Goal: Task Accomplishment & Management: Use online tool/utility

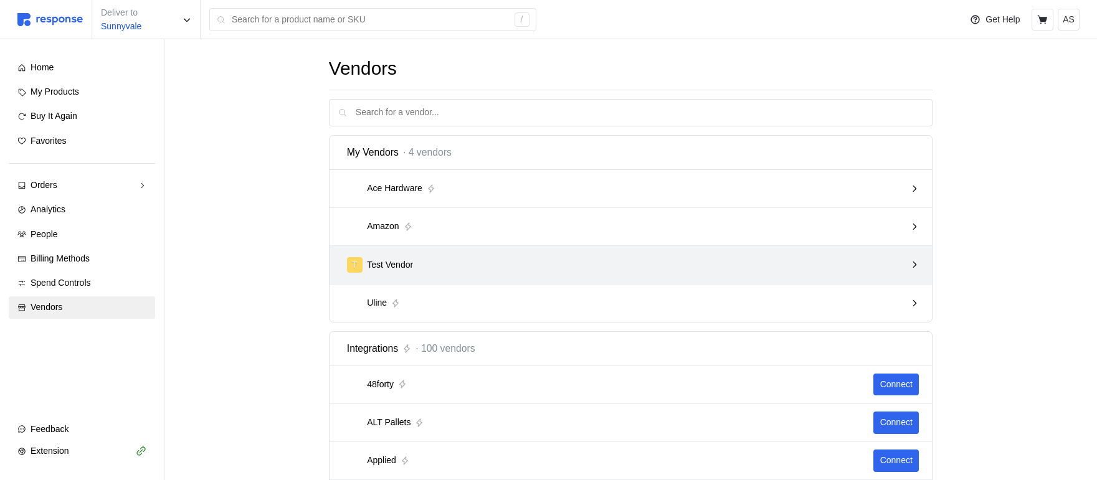
click at [513, 255] on div "T Test Vendor" at bounding box center [627, 265] width 568 height 24
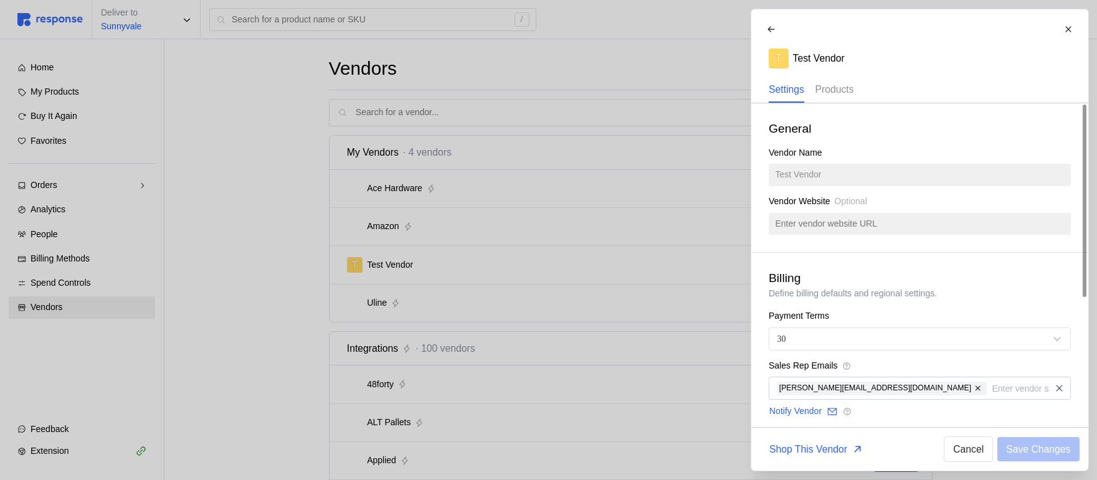
click at [833, 88] on p "Products" at bounding box center [834, 90] width 39 height 16
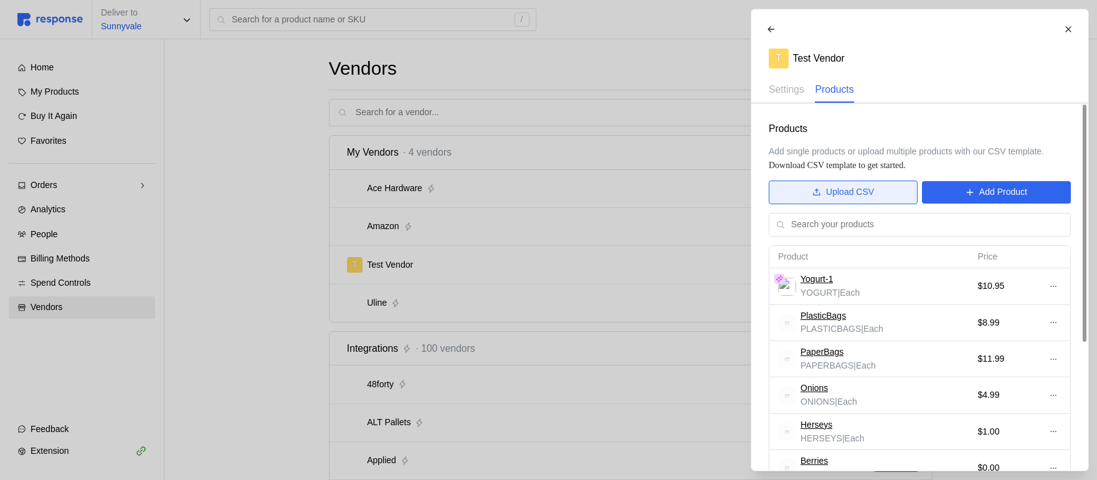
click at [843, 198] on p "Upload CSV" at bounding box center [850, 193] width 48 height 14
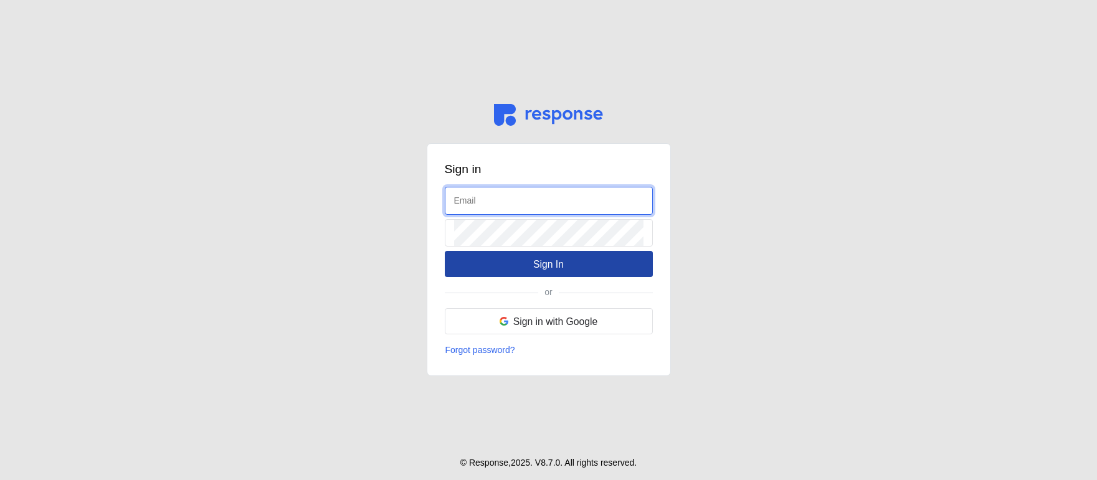
type input "admin@tryresponse.com"
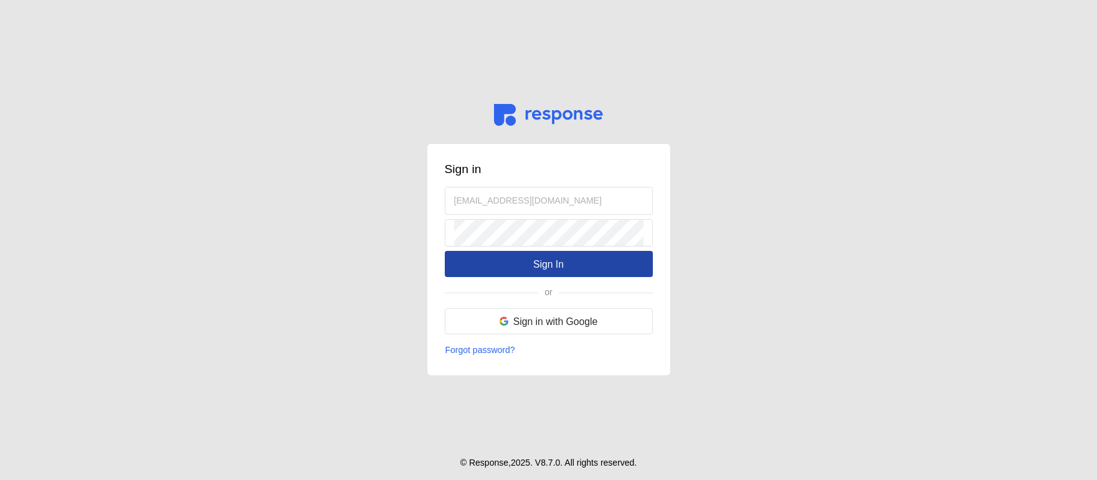
click at [557, 262] on p "Sign In" at bounding box center [548, 265] width 31 height 16
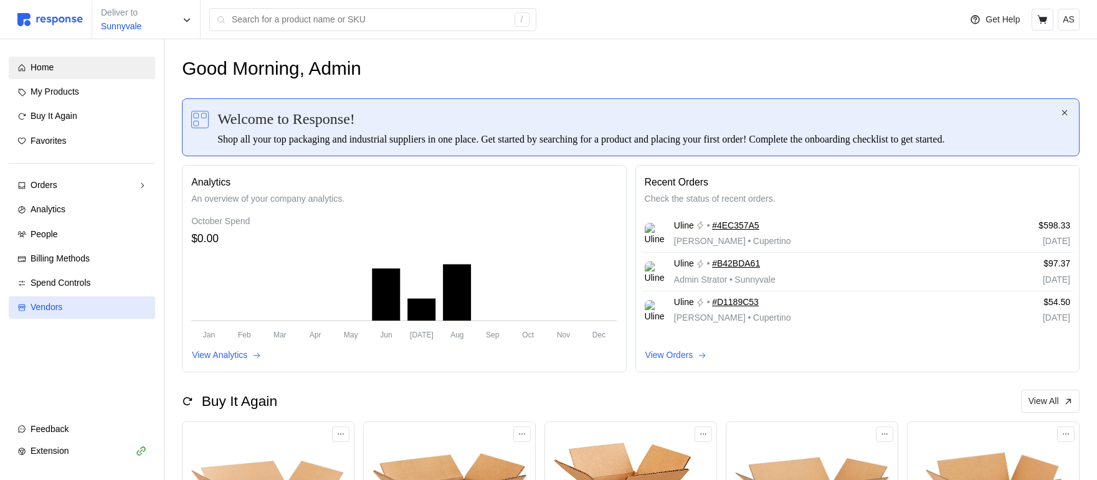
click at [73, 311] on div "Vendors" at bounding box center [89, 308] width 116 height 14
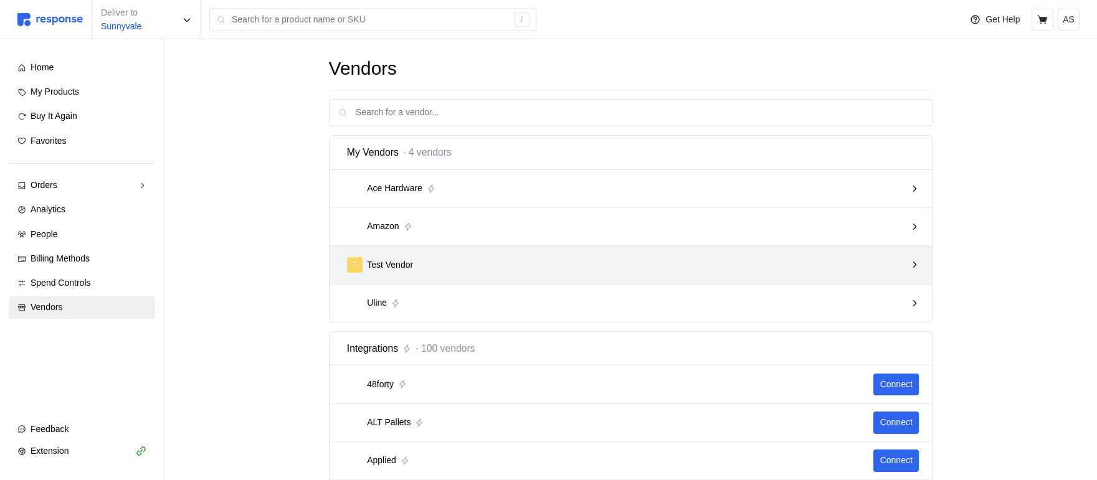
click at [525, 263] on div "T Test Vendor" at bounding box center [626, 265] width 559 height 16
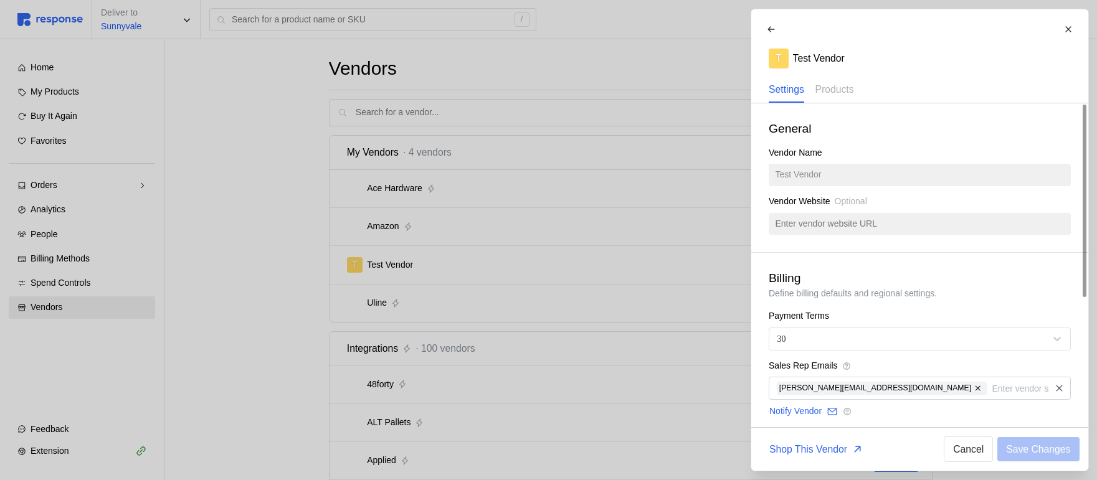
click at [825, 103] on div "General Vendor Name Test Vendor Vendor Website Optional" at bounding box center [919, 177] width 337 height 149
click at [828, 97] on div "Products" at bounding box center [834, 90] width 39 height 26
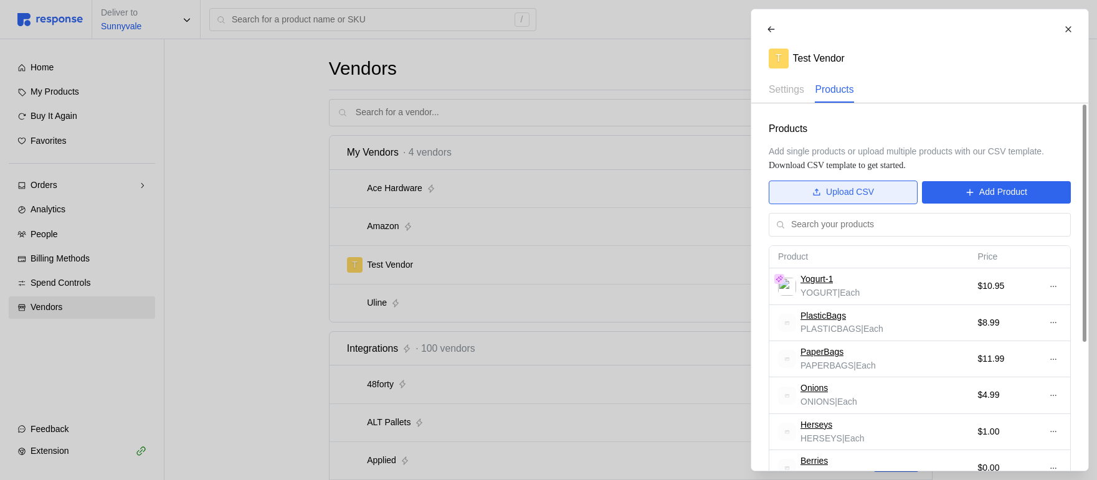
click at [865, 194] on p "Upload CSV" at bounding box center [850, 193] width 48 height 14
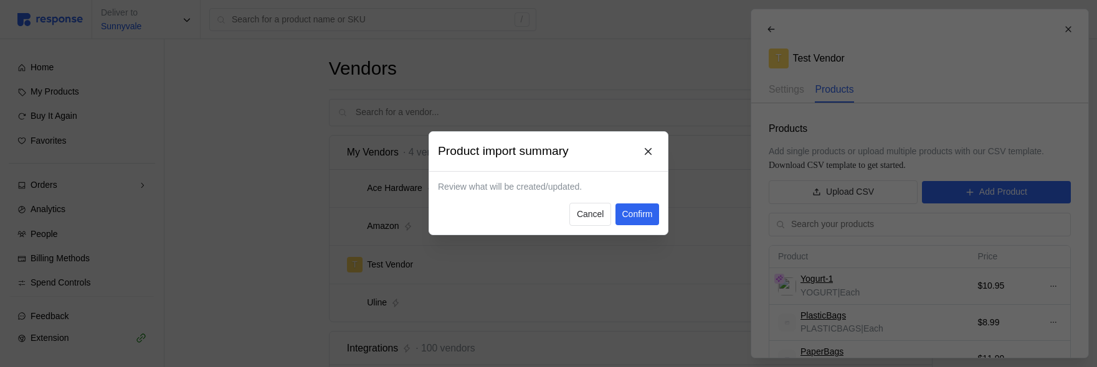
click at [284, 84] on div at bounding box center [548, 183] width 1097 height 367
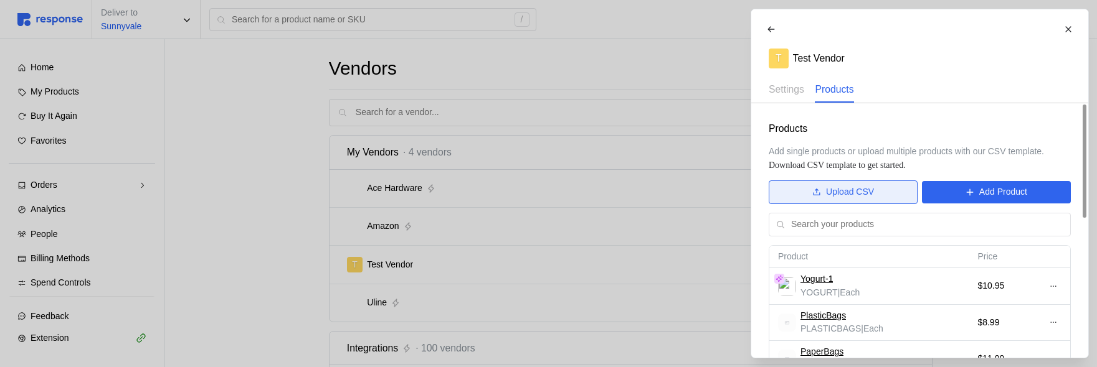
click at [851, 196] on p "Upload CSV" at bounding box center [850, 193] width 48 height 14
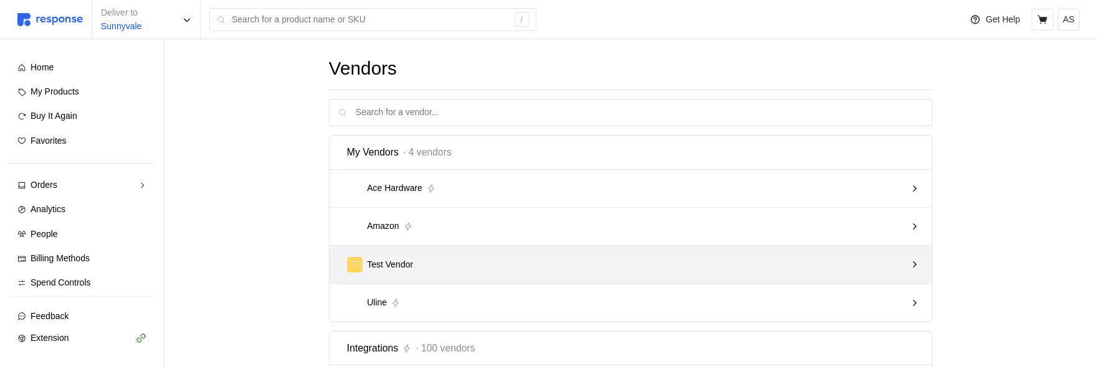
click at [758, 275] on div "T Test Vendor" at bounding box center [627, 265] width 568 height 24
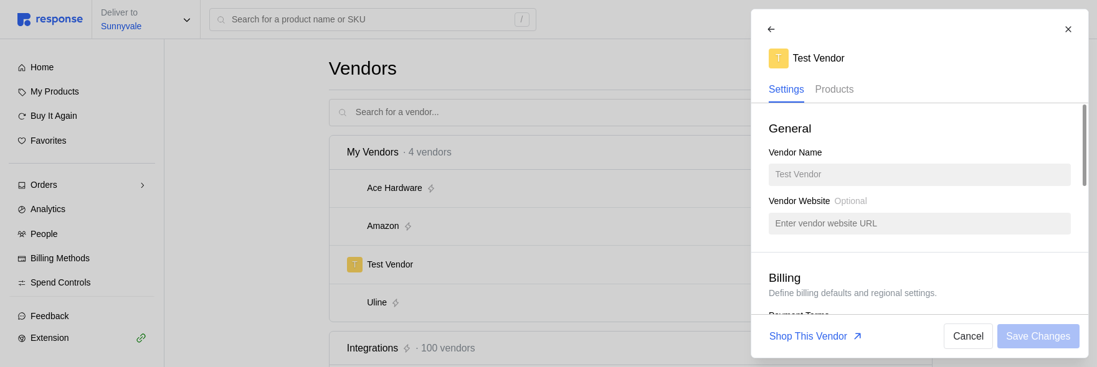
click at [831, 95] on p "Products" at bounding box center [834, 90] width 39 height 16
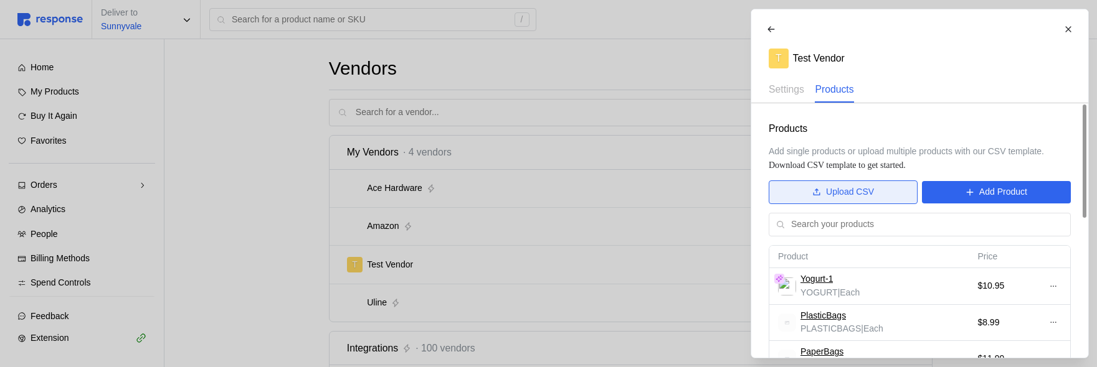
click at [835, 190] on p "Upload CSV" at bounding box center [850, 193] width 48 height 14
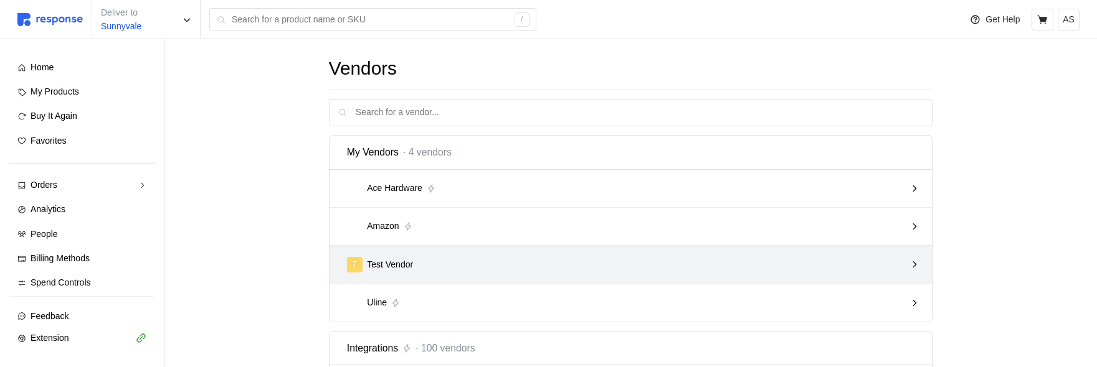
click at [561, 248] on div "T Test Vendor" at bounding box center [630, 265] width 603 height 38
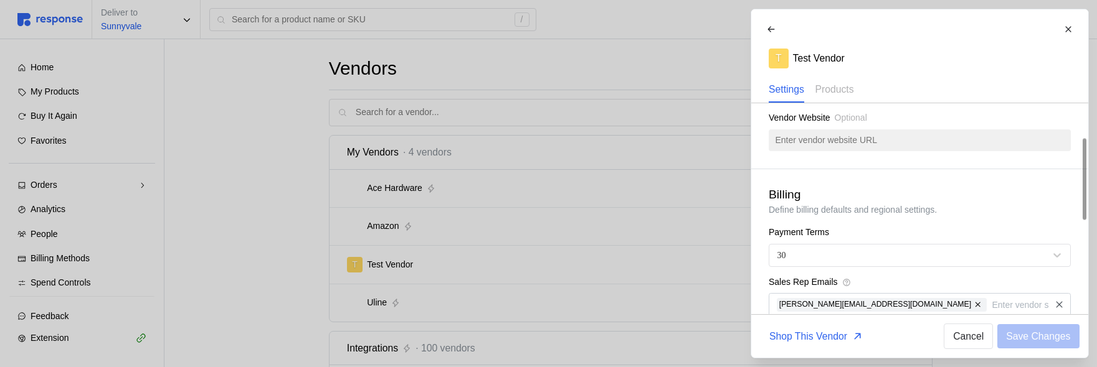
scroll to position [103, 0]
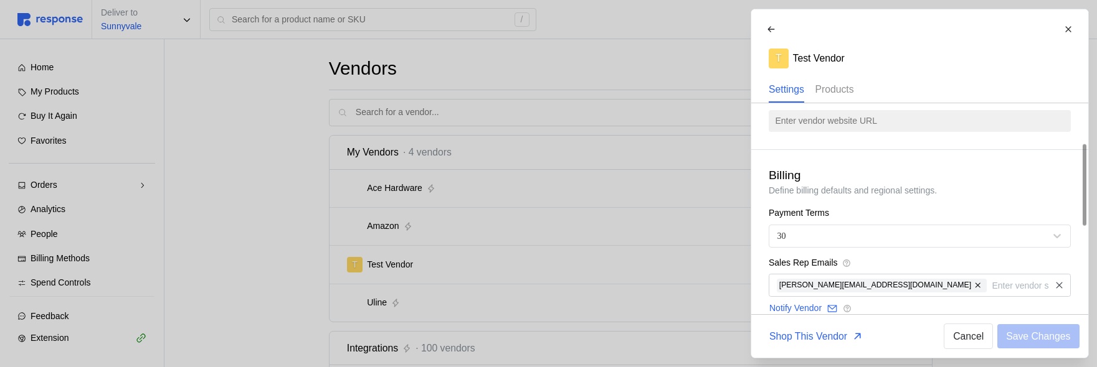
click at [830, 88] on p "Products" at bounding box center [834, 90] width 39 height 16
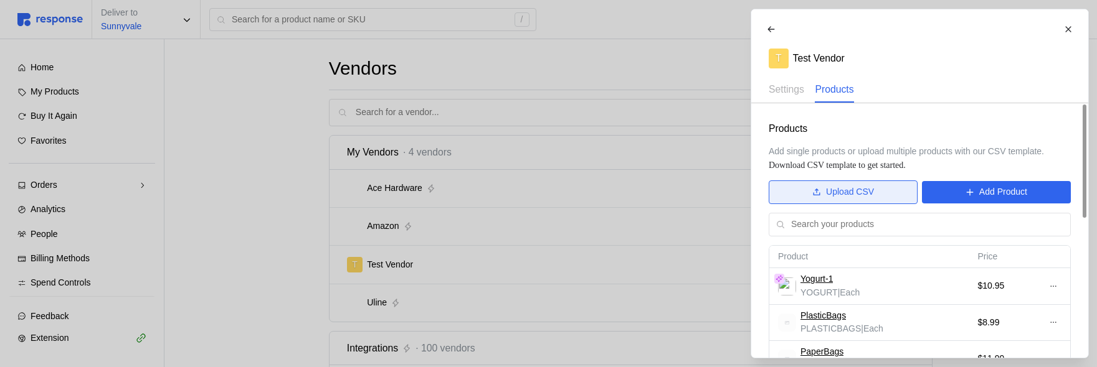
click at [824, 201] on button "Upload CSV" at bounding box center [843, 193] width 149 height 24
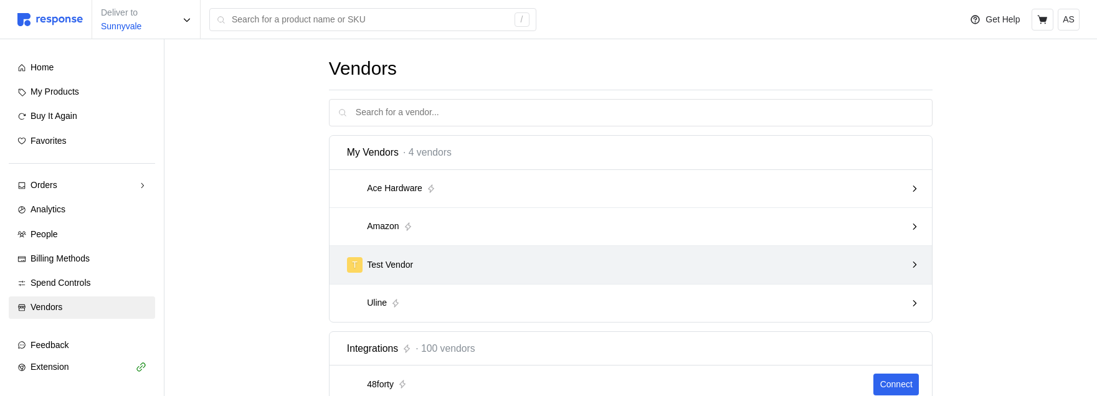
click at [629, 263] on div "T Test Vendor" at bounding box center [626, 265] width 559 height 16
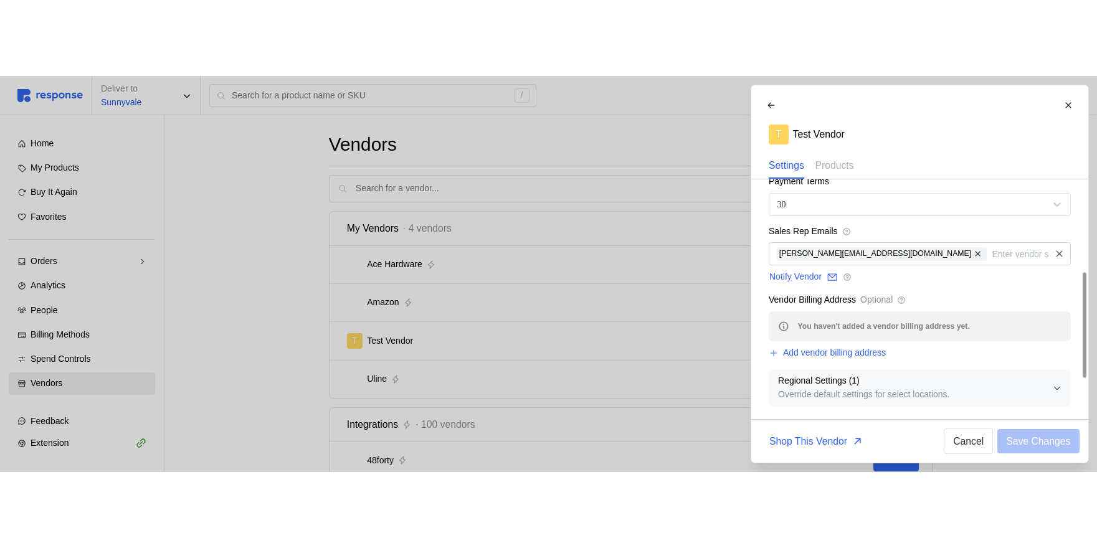
scroll to position [220, 0]
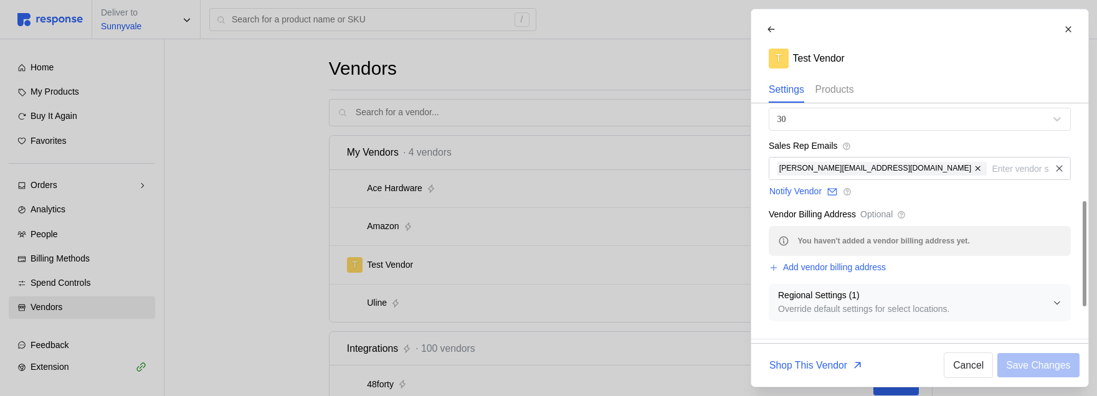
drag, startPoint x: 842, startPoint y: 89, endPoint x: 832, endPoint y: 98, distance: 13.7
click at [842, 90] on p "Products" at bounding box center [834, 90] width 39 height 16
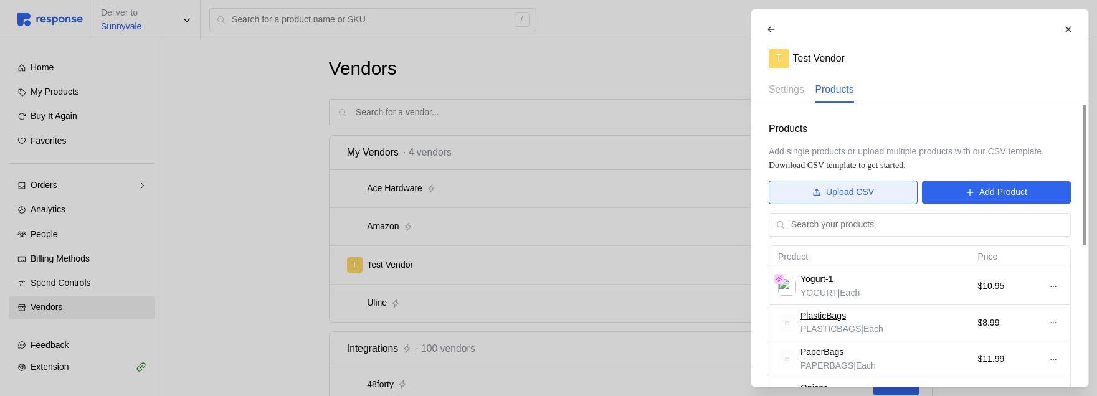
click at [828, 191] on p "Upload CSV" at bounding box center [850, 193] width 48 height 14
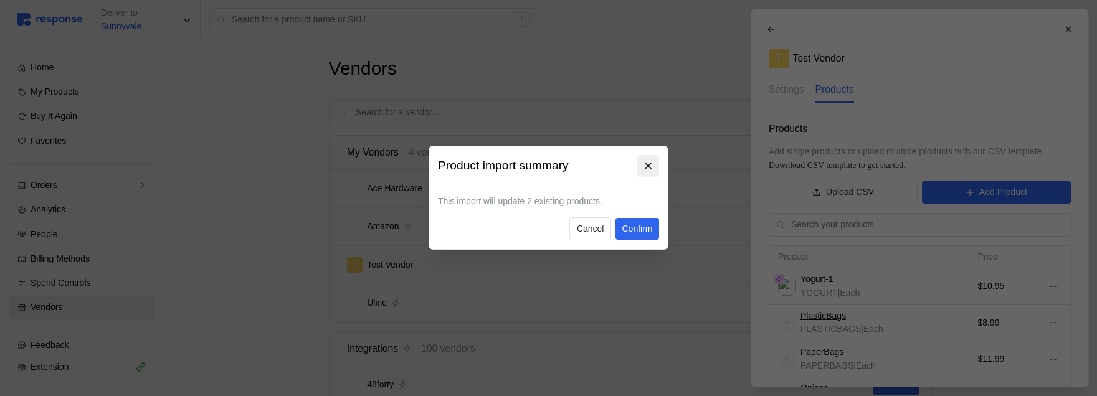
click at [651, 168] on icon at bounding box center [648, 166] width 11 height 11
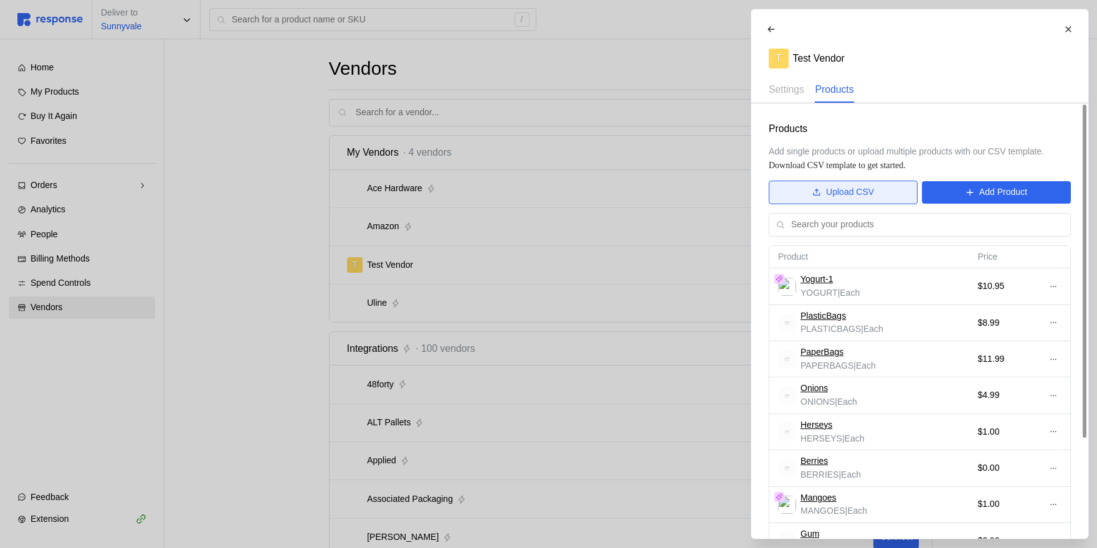
click at [829, 193] on p "Upload CSV" at bounding box center [850, 193] width 48 height 14
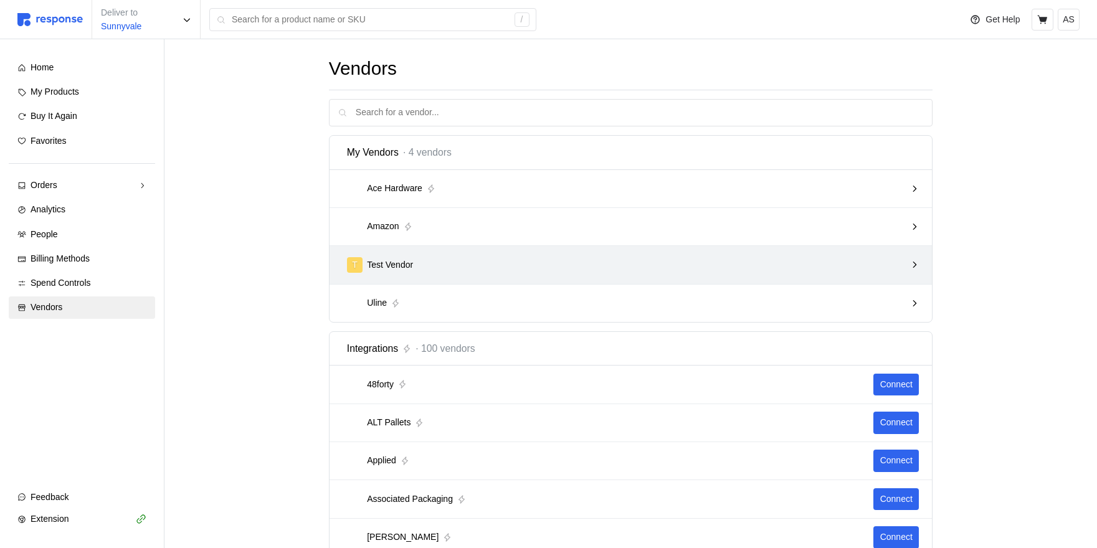
click at [682, 268] on div "T Test Vendor" at bounding box center [626, 265] width 559 height 16
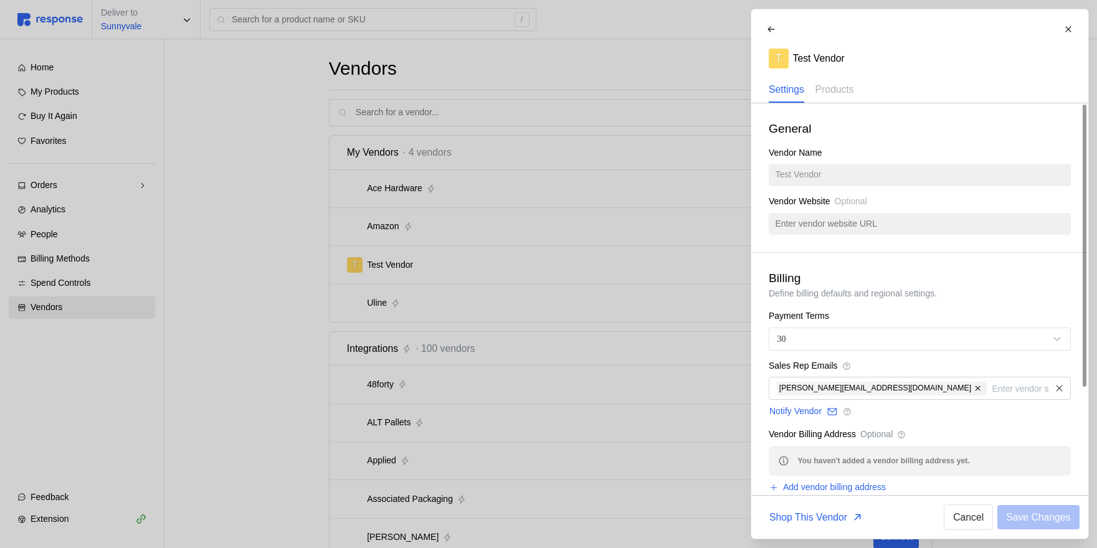
click at [848, 73] on div "T Test Vendor Settings Products" at bounding box center [919, 60] width 319 height 85
click at [848, 92] on p "Products" at bounding box center [834, 90] width 39 height 16
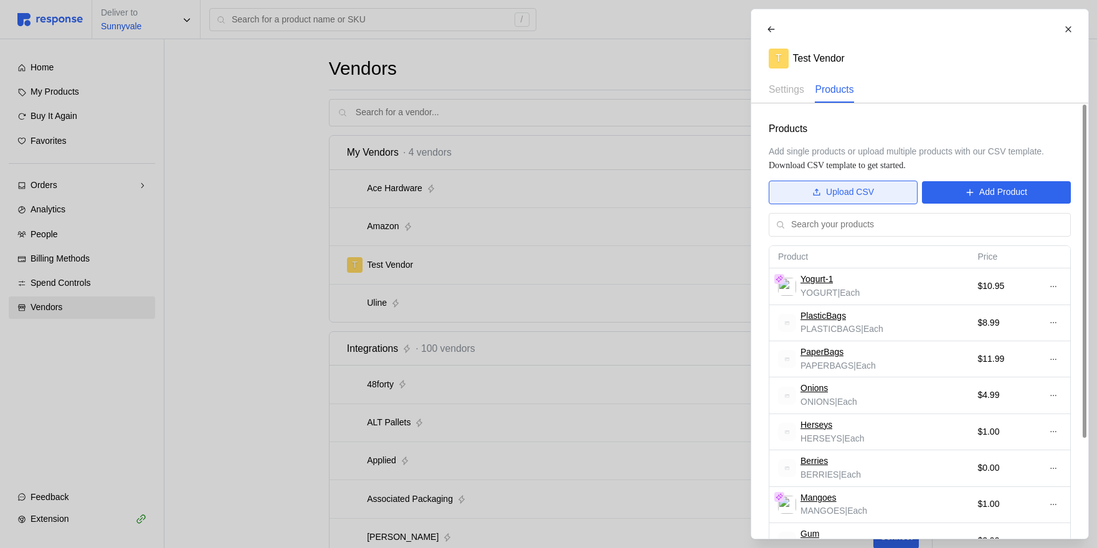
click at [870, 194] on p "Upload CSV" at bounding box center [850, 193] width 48 height 14
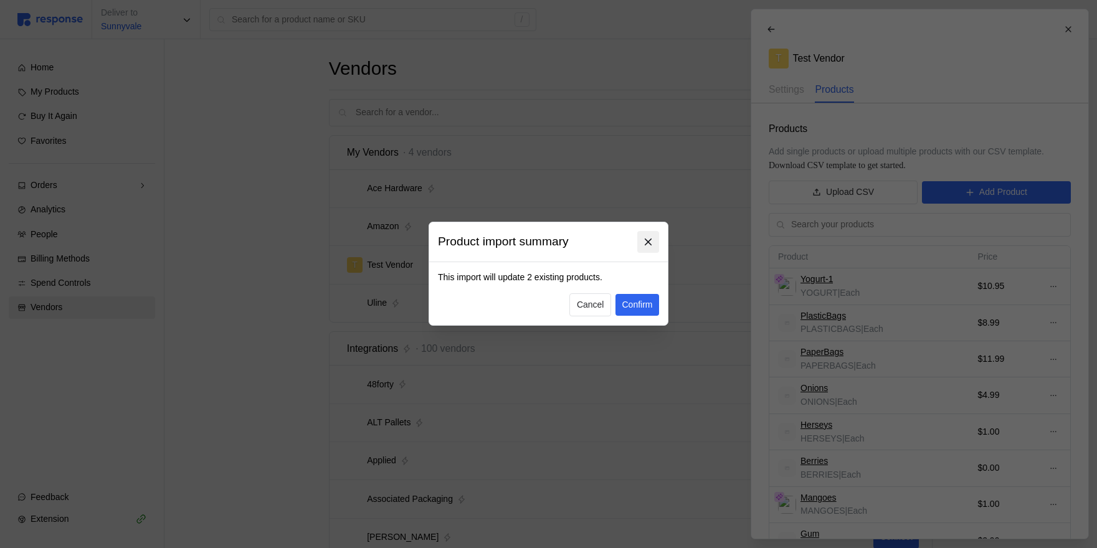
click at [652, 239] on icon at bounding box center [648, 242] width 11 height 11
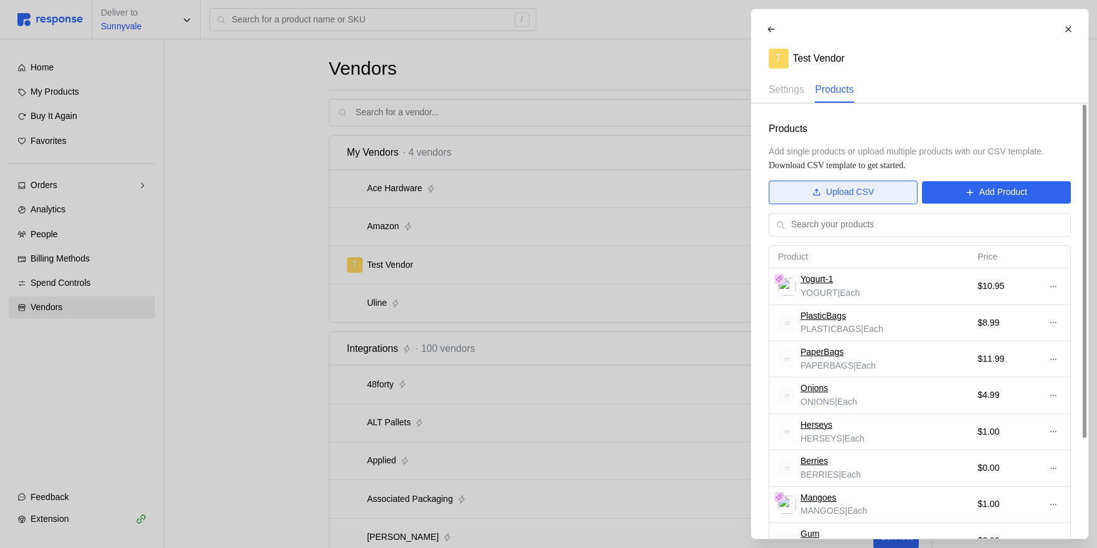
click at [863, 188] on p "Upload CSV" at bounding box center [850, 193] width 48 height 14
click at [842, 194] on p "Upload CSV" at bounding box center [850, 193] width 48 height 14
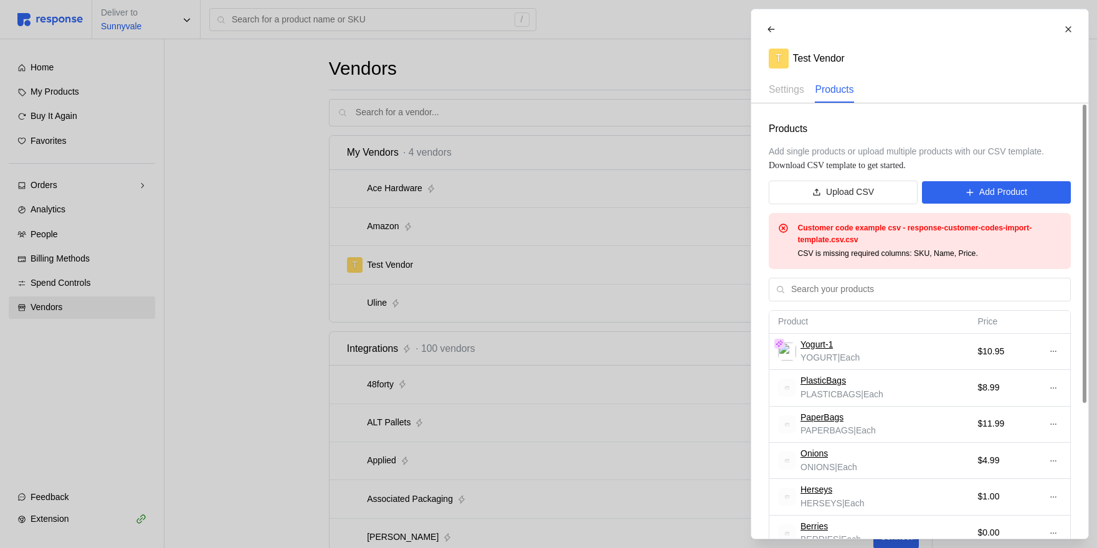
click at [776, 227] on div "Customer code example csv - response-customer-codes-import-template.csv.csv CSV…" at bounding box center [920, 241] width 302 height 56
click at [812, 194] on icon at bounding box center [816, 192] width 9 height 9
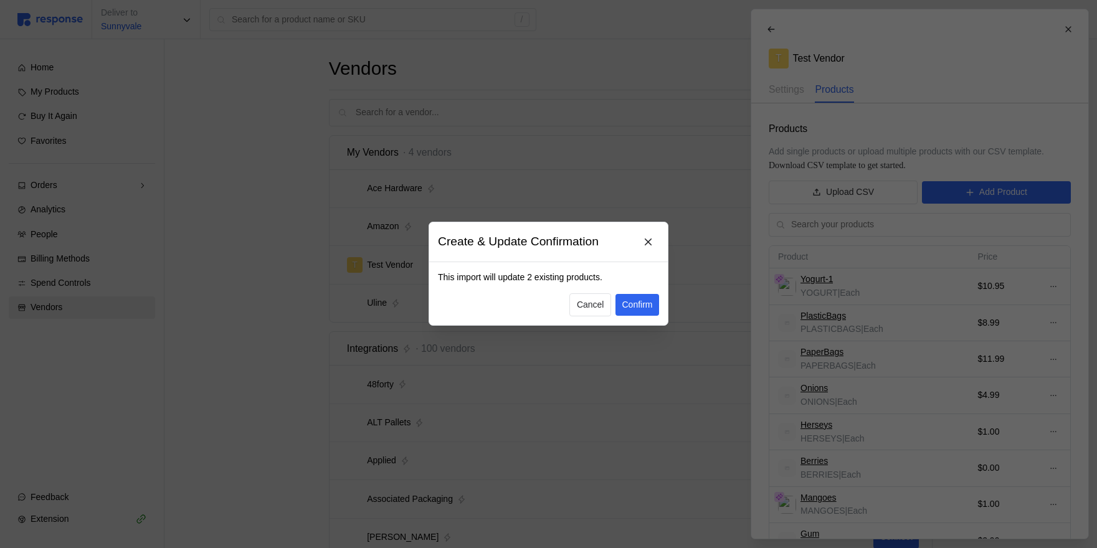
click at [447, 306] on div "Cancel Confirm" at bounding box center [548, 305] width 221 height 24
click at [651, 240] on icon at bounding box center [648, 242] width 11 height 11
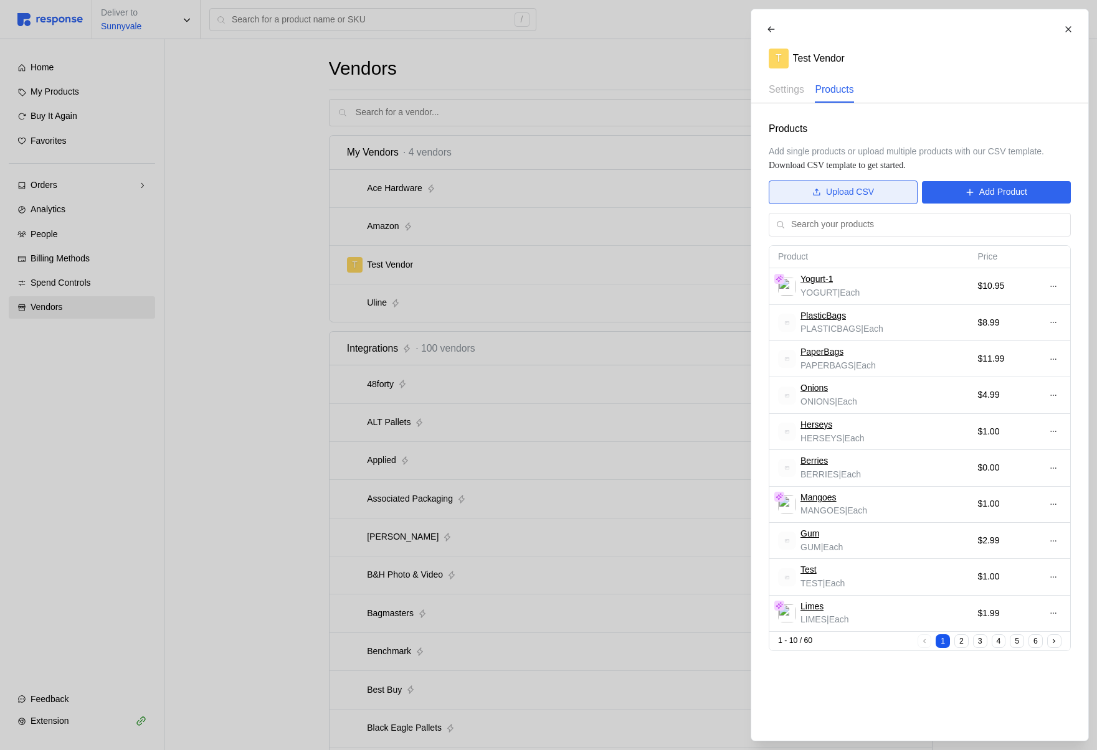
click at [887, 194] on button "Upload CSV" at bounding box center [843, 193] width 149 height 24
click at [826, 187] on p "Upload CSV" at bounding box center [850, 193] width 48 height 14
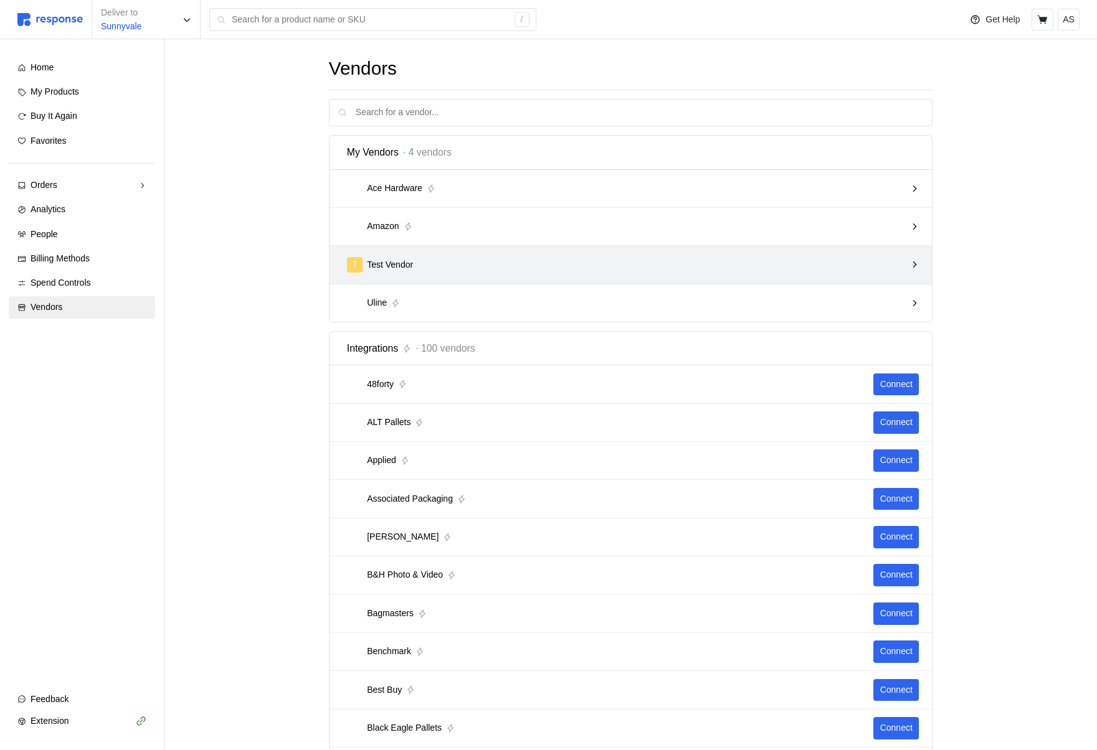
click at [562, 268] on div "T Test Vendor" at bounding box center [626, 265] width 559 height 16
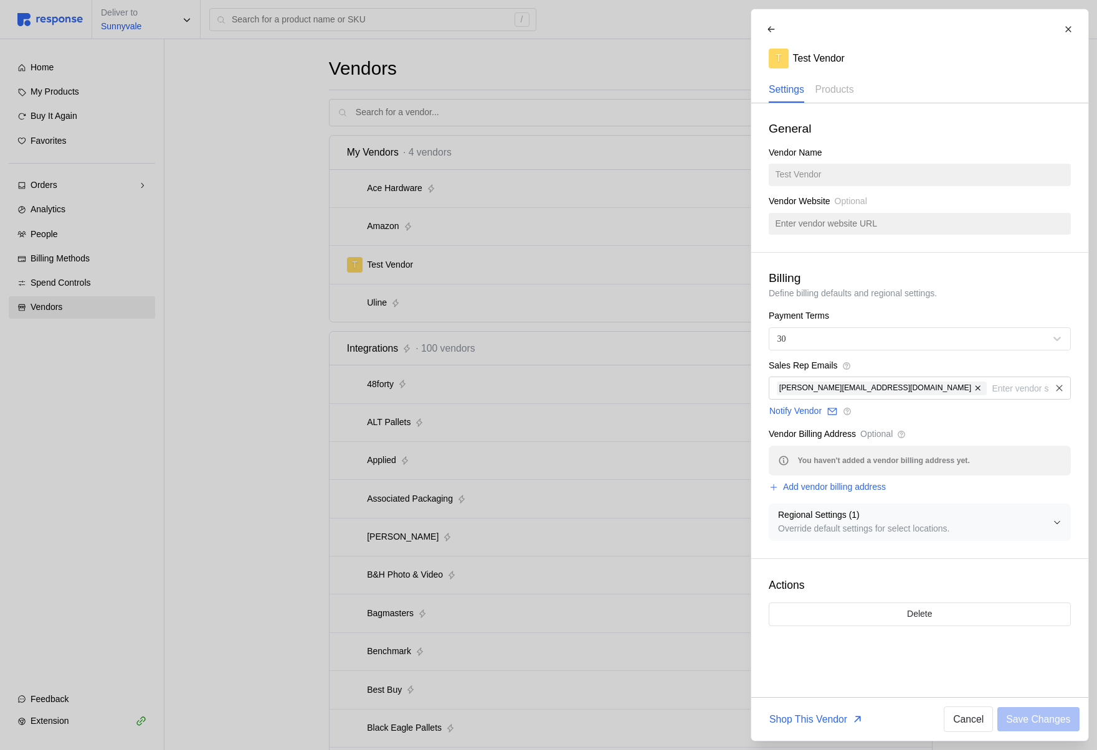
click at [825, 103] on div "T Test Vendor Settings Products General Vendor Name Test Vendor Vendor Website …" at bounding box center [919, 375] width 337 height 732
click at [828, 92] on p "Products" at bounding box center [834, 90] width 39 height 16
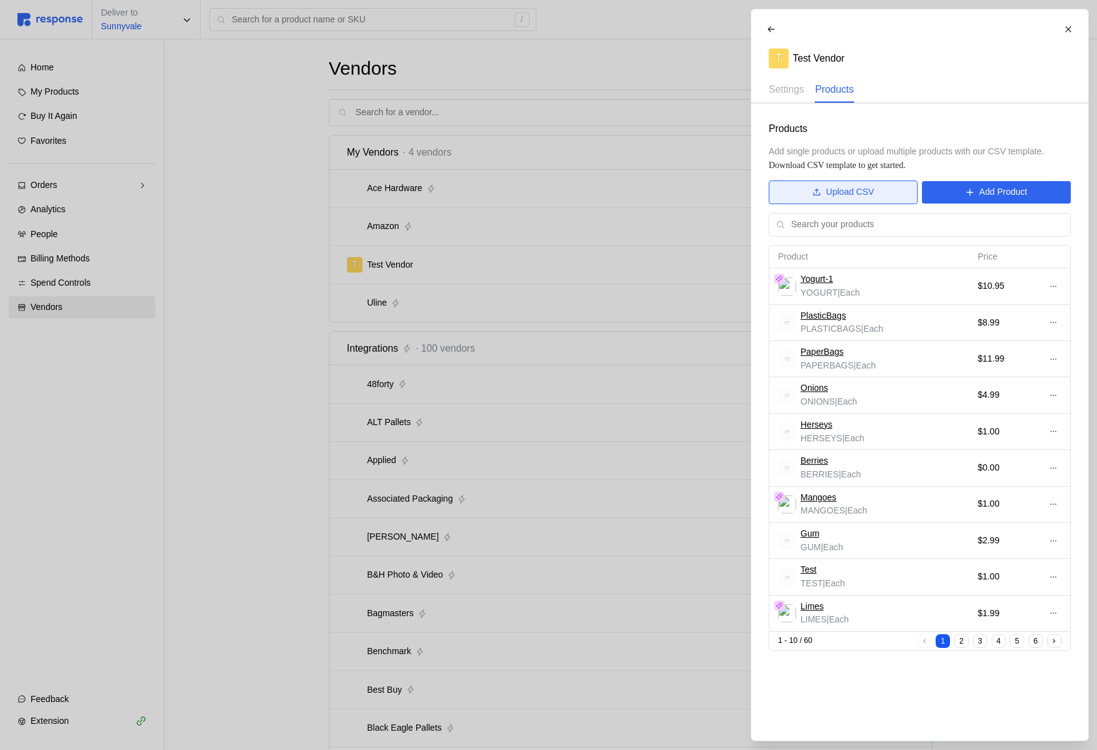
click at [820, 189] on button "Upload CSV" at bounding box center [843, 193] width 149 height 24
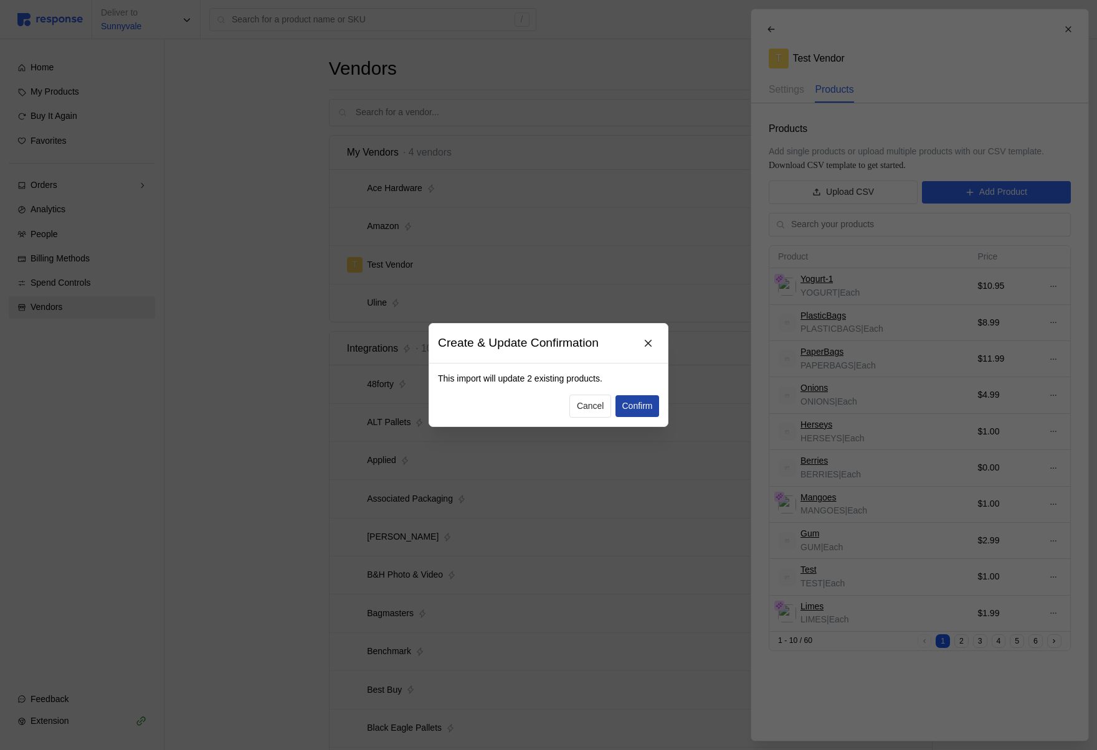
click at [630, 405] on p "Confirm" at bounding box center [637, 407] width 31 height 14
click at [592, 400] on p "Cancel" at bounding box center [590, 407] width 27 height 14
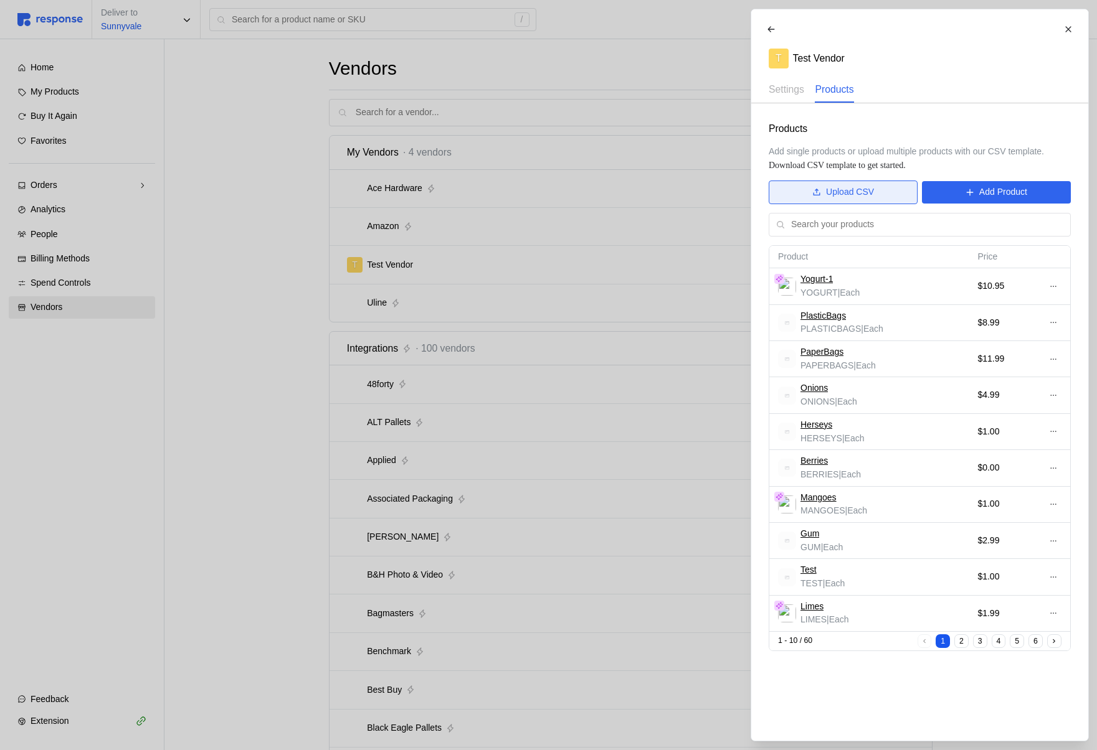
click at [845, 194] on p "Upload CSV" at bounding box center [850, 193] width 48 height 14
click at [270, 148] on div at bounding box center [548, 375] width 1097 height 750
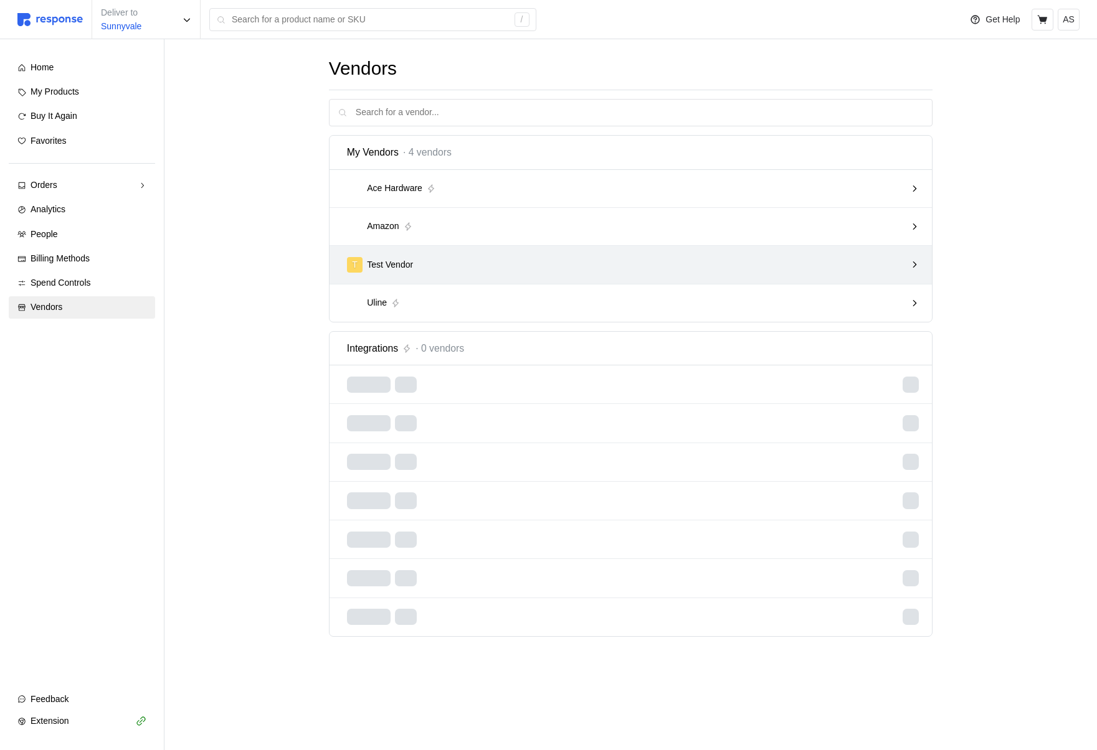
click at [603, 272] on div "T Test Vendor" at bounding box center [626, 265] width 559 height 16
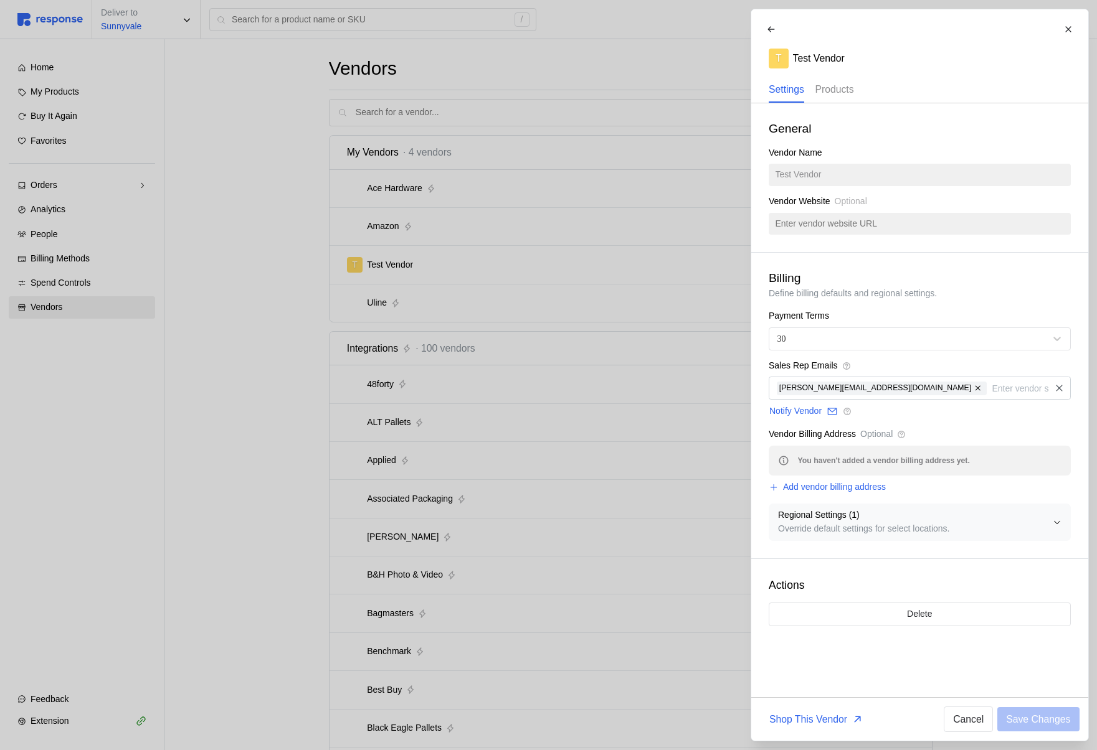
click at [845, 85] on p "Products" at bounding box center [834, 90] width 39 height 16
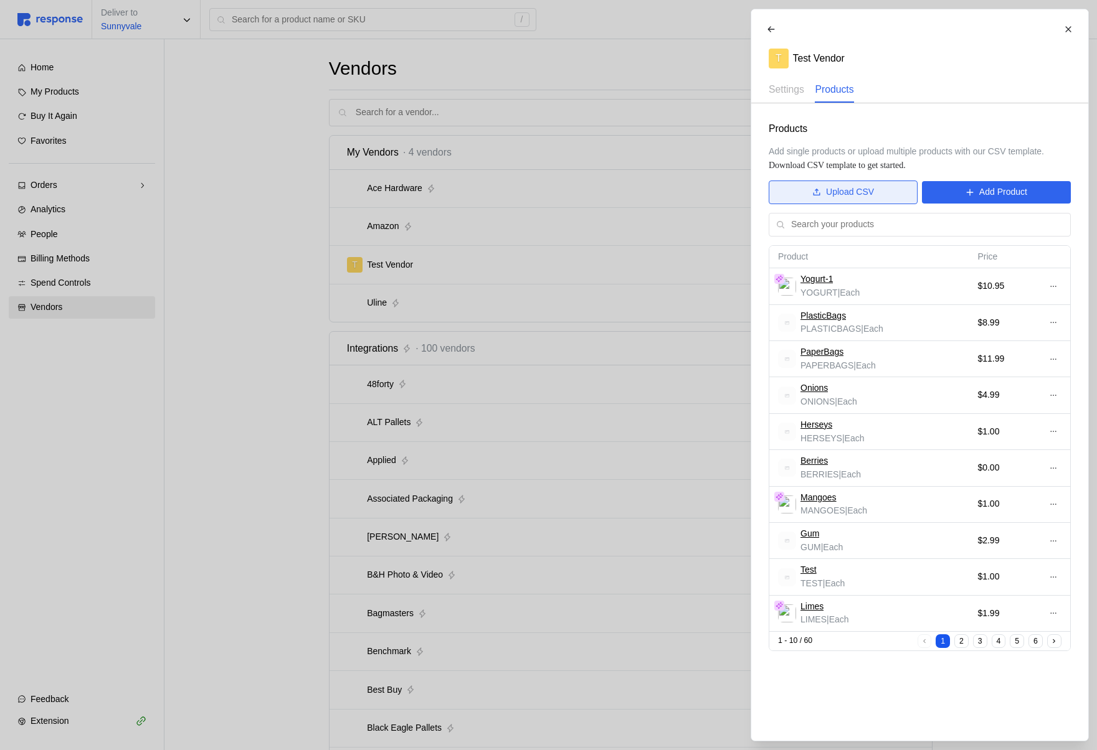
click at [832, 198] on p "Upload CSV" at bounding box center [850, 193] width 48 height 14
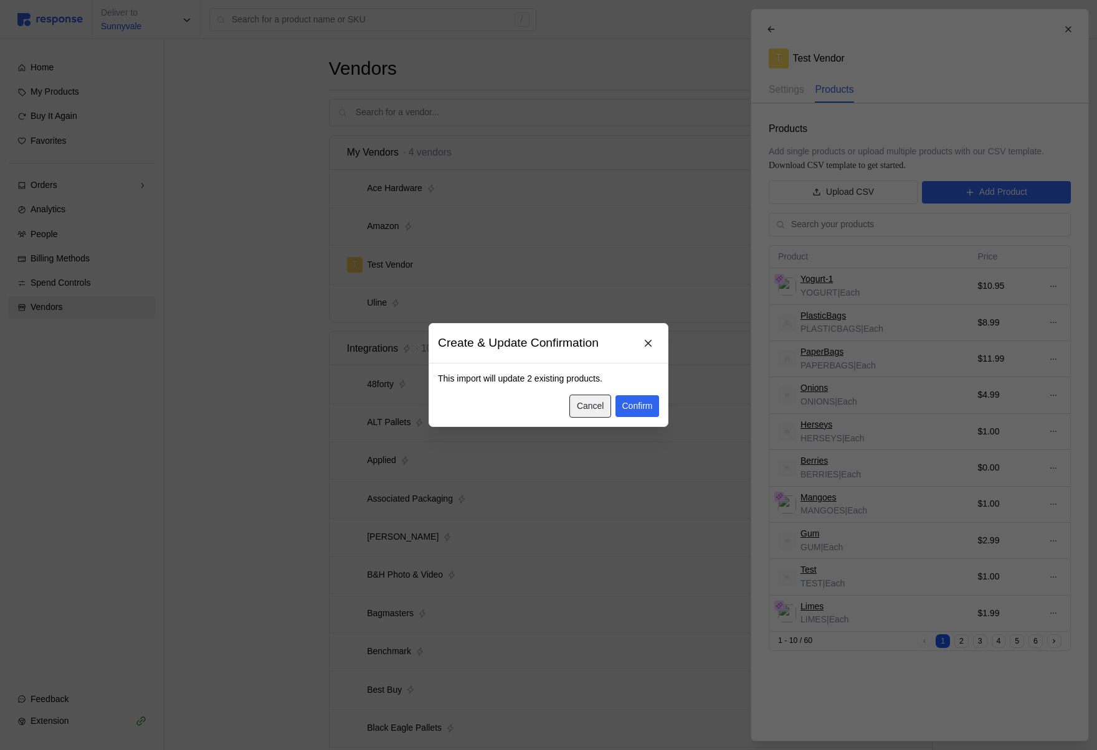
click at [595, 406] on p "Cancel" at bounding box center [590, 407] width 27 height 14
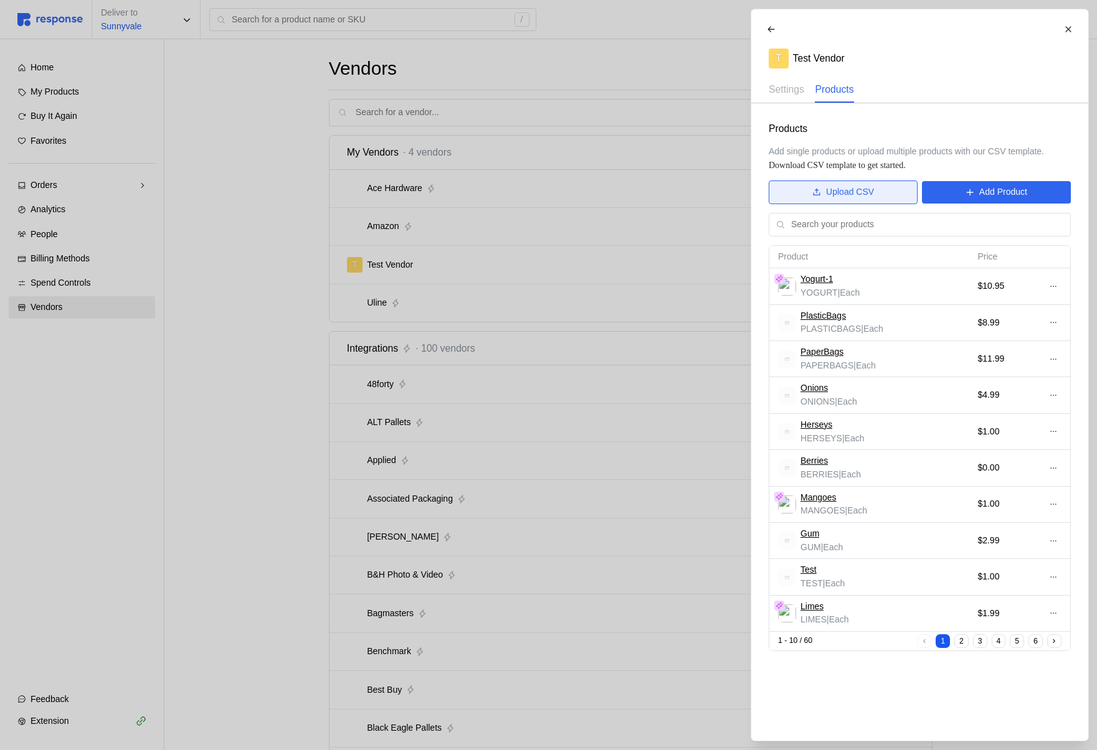
click at [800, 200] on button "Upload CSV" at bounding box center [843, 193] width 149 height 24
click at [828, 181] on button "Upload CSV" at bounding box center [843, 193] width 149 height 24
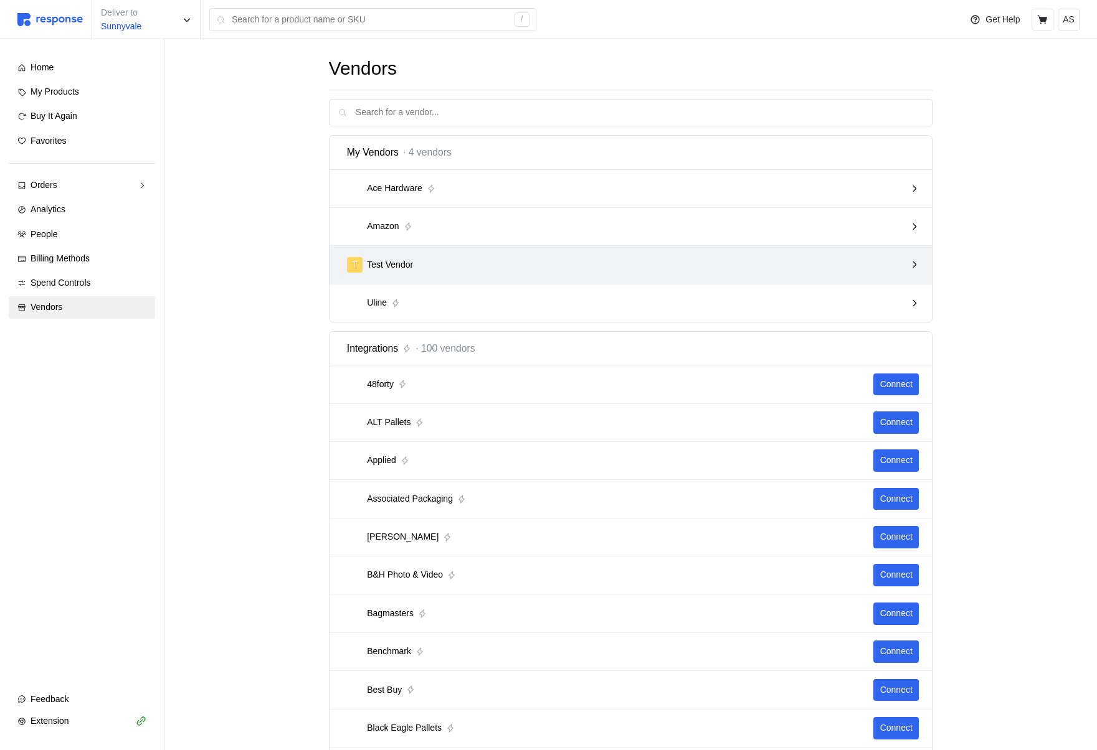
click at [701, 275] on div "T Test Vendor" at bounding box center [627, 265] width 568 height 24
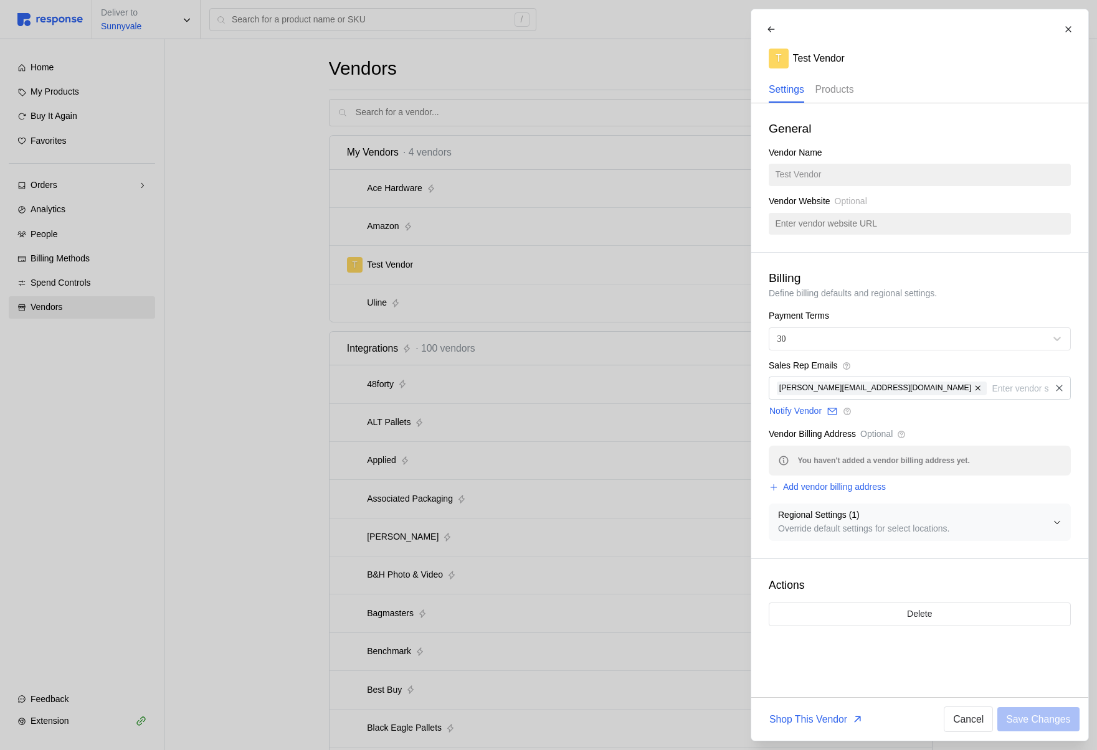
click at [848, 86] on p "Products" at bounding box center [834, 90] width 39 height 16
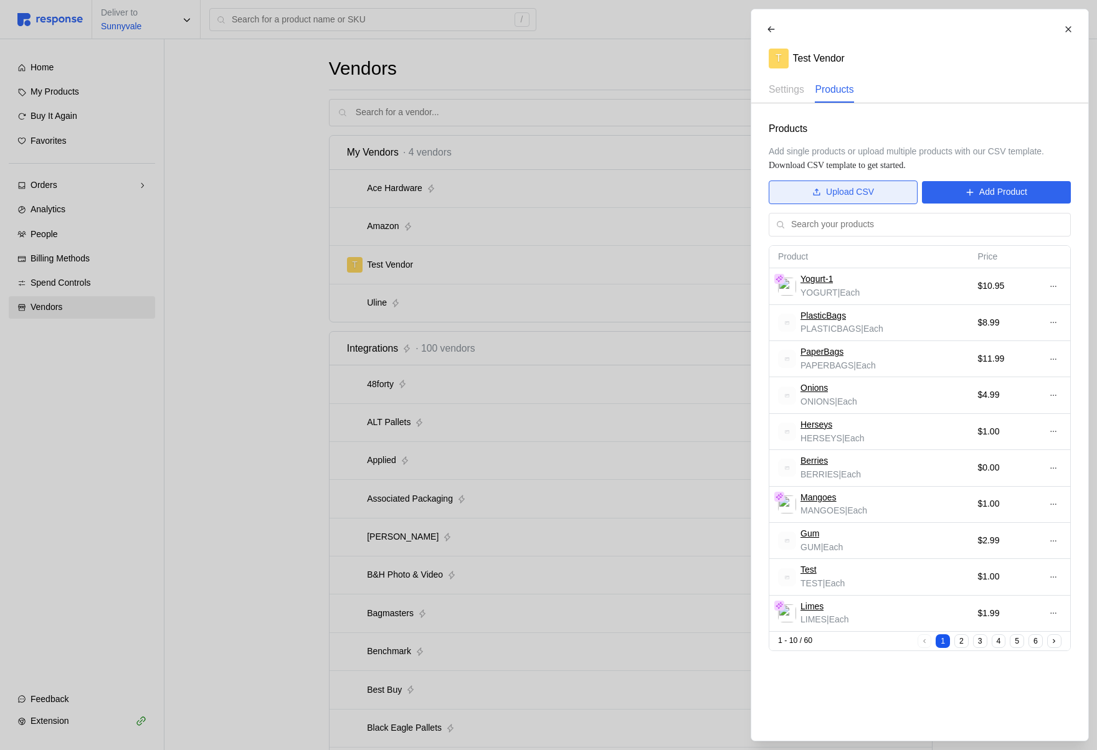
click at [875, 194] on button "Upload CSV" at bounding box center [843, 193] width 149 height 24
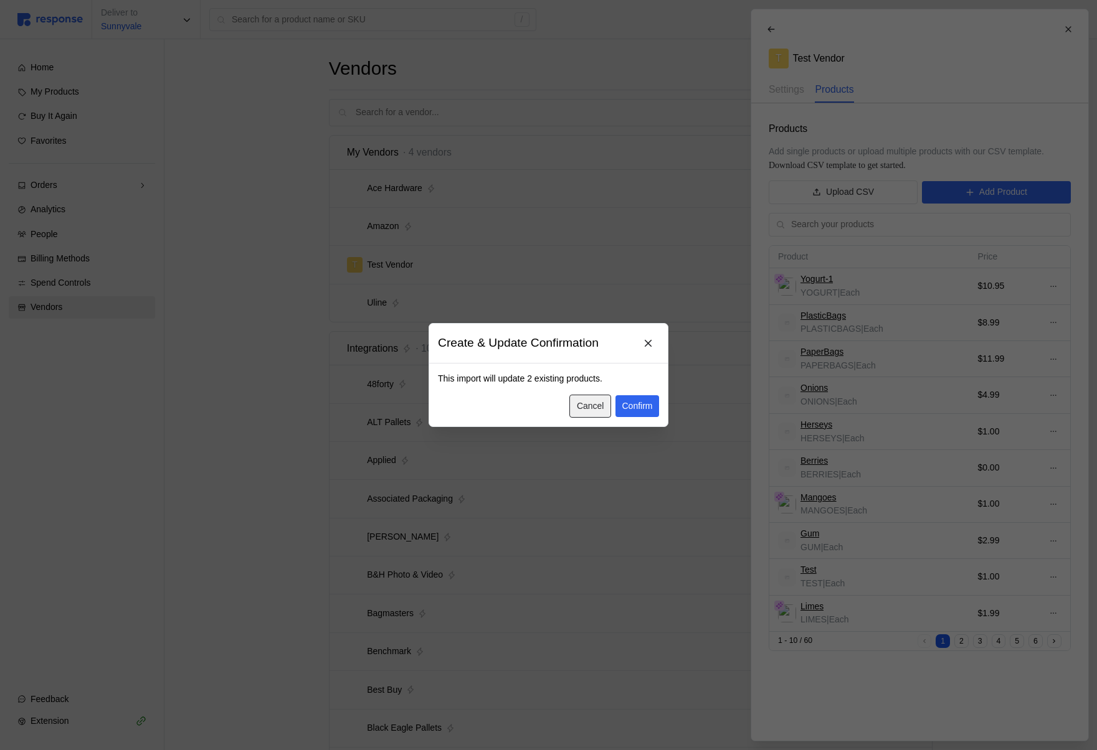
click at [595, 404] on p "Cancel" at bounding box center [590, 407] width 27 height 14
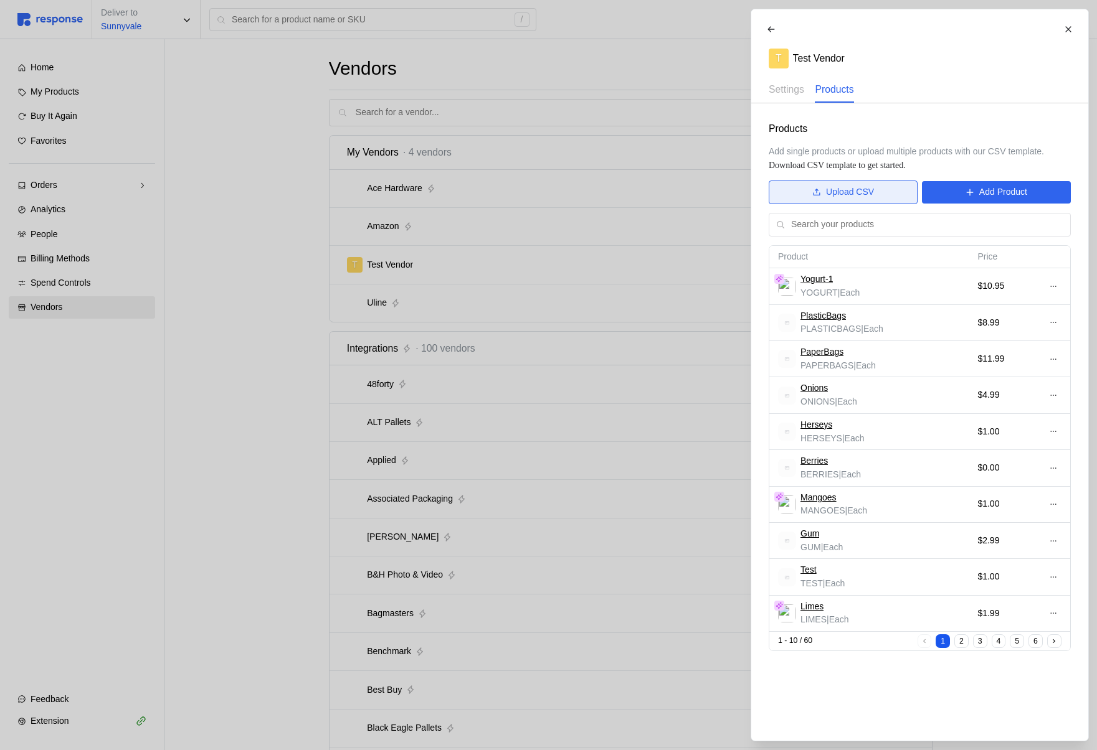
click at [826, 189] on p "Upload CSV" at bounding box center [850, 193] width 48 height 14
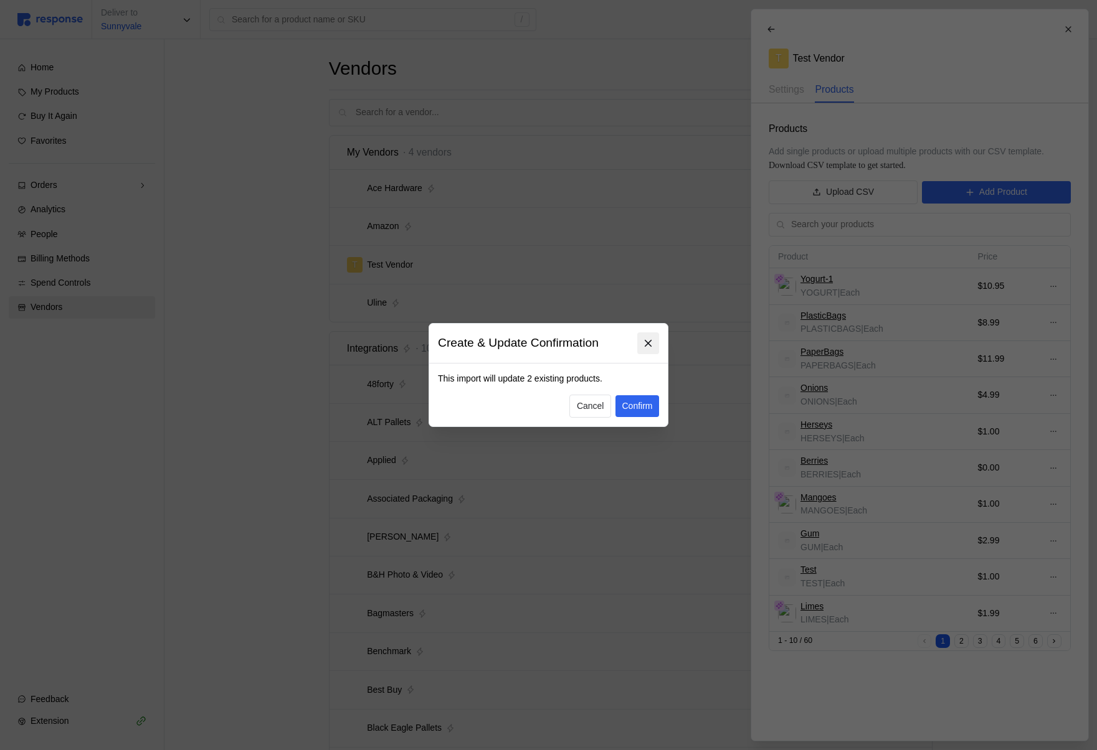
click at [649, 337] on button at bounding box center [648, 344] width 22 height 22
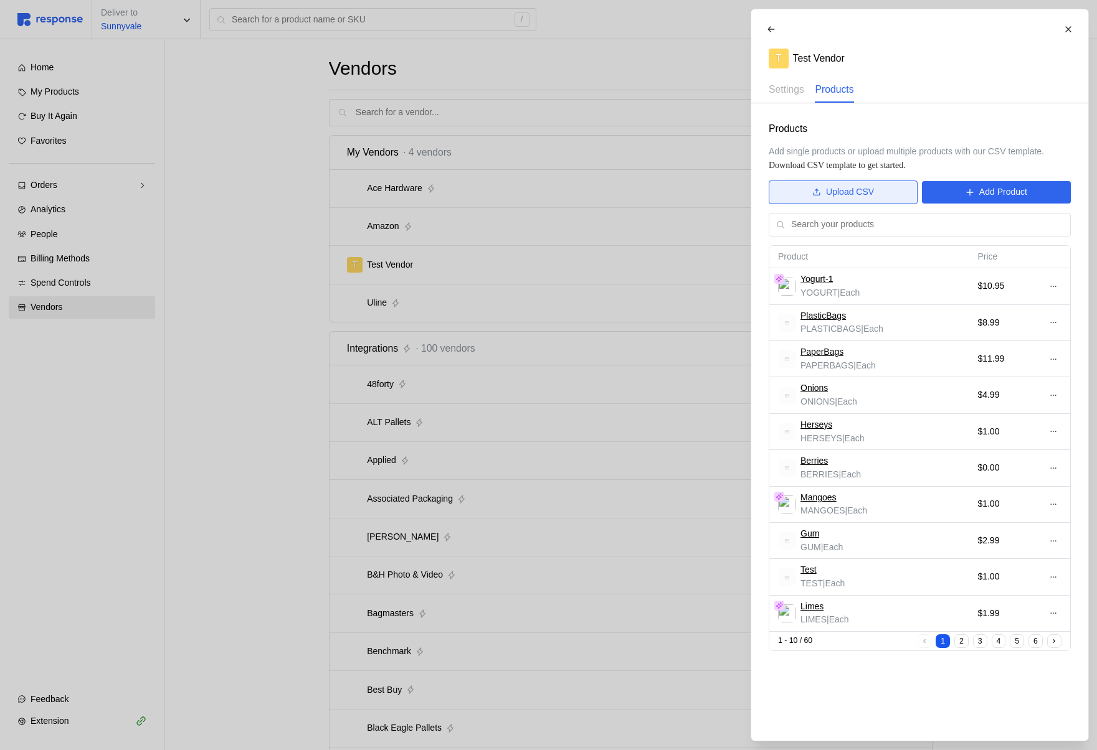
click at [830, 186] on p "Upload CSV" at bounding box center [850, 193] width 48 height 14
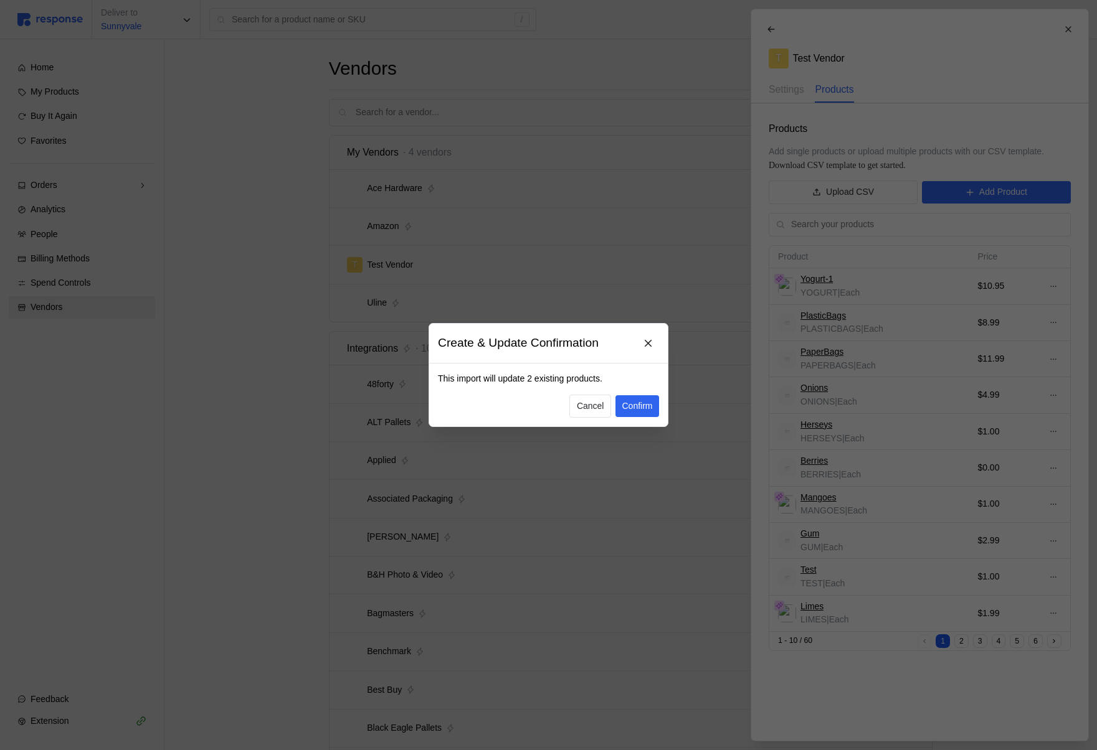
click at [494, 244] on div at bounding box center [548, 375] width 1097 height 750
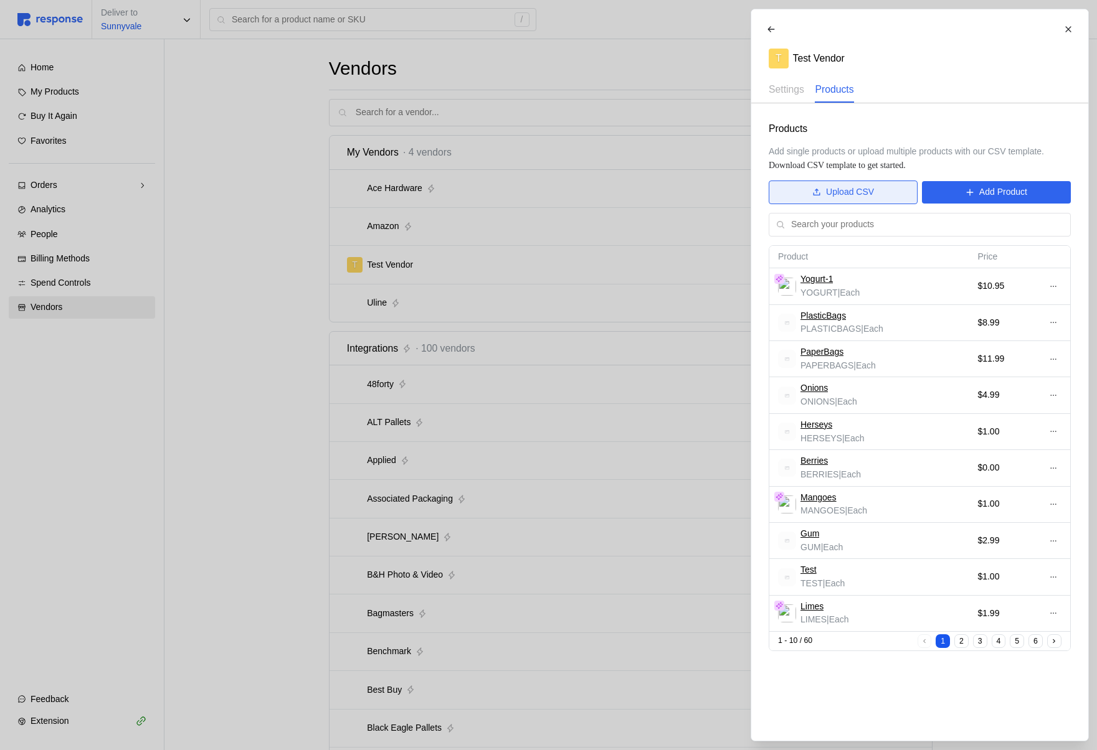
click at [814, 196] on icon at bounding box center [816, 192] width 9 height 9
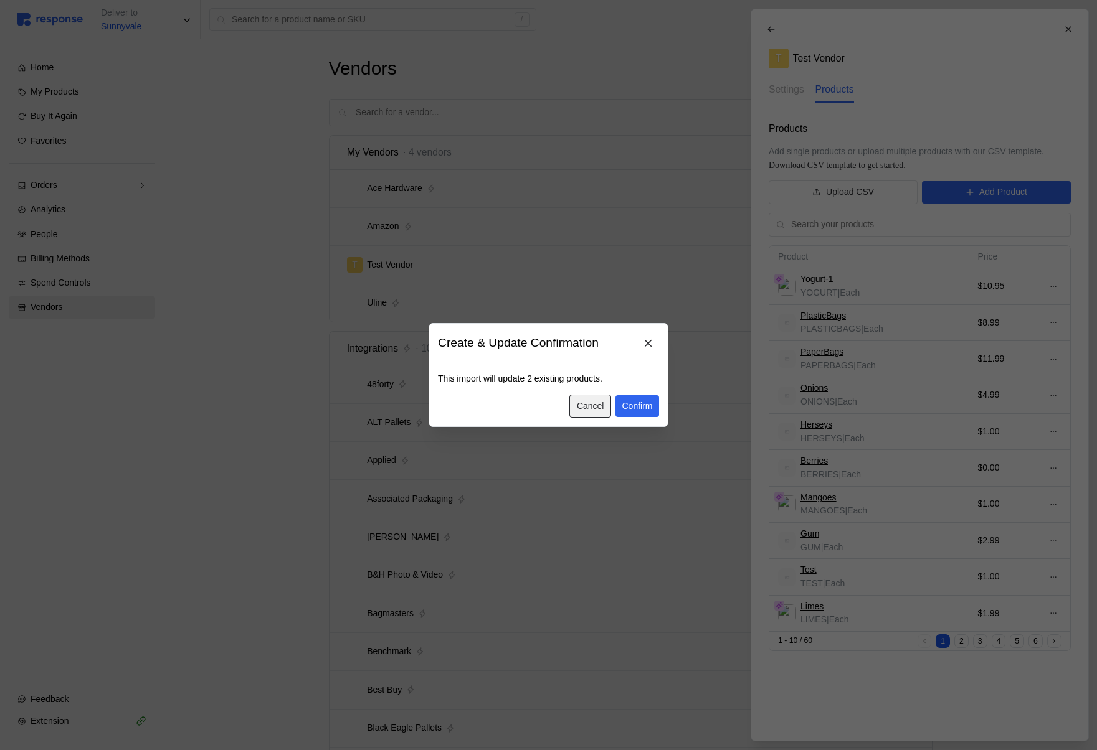
click at [595, 405] on p "Cancel" at bounding box center [590, 407] width 27 height 14
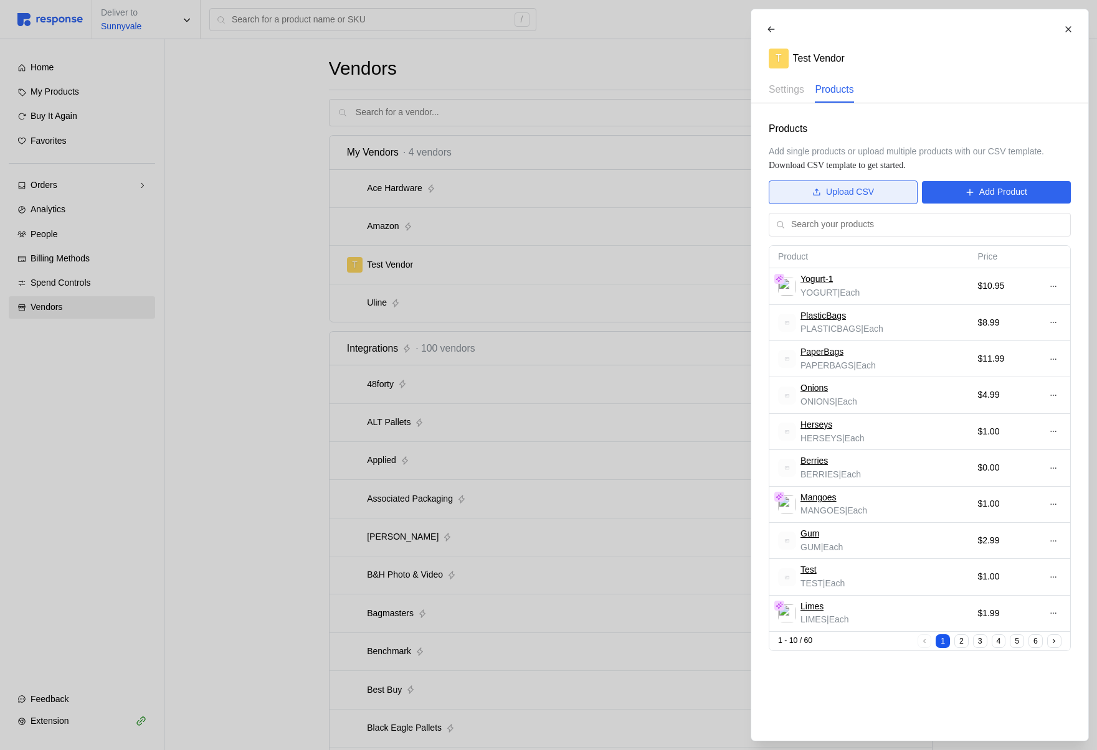
click at [856, 191] on p "Upload CSV" at bounding box center [850, 193] width 48 height 14
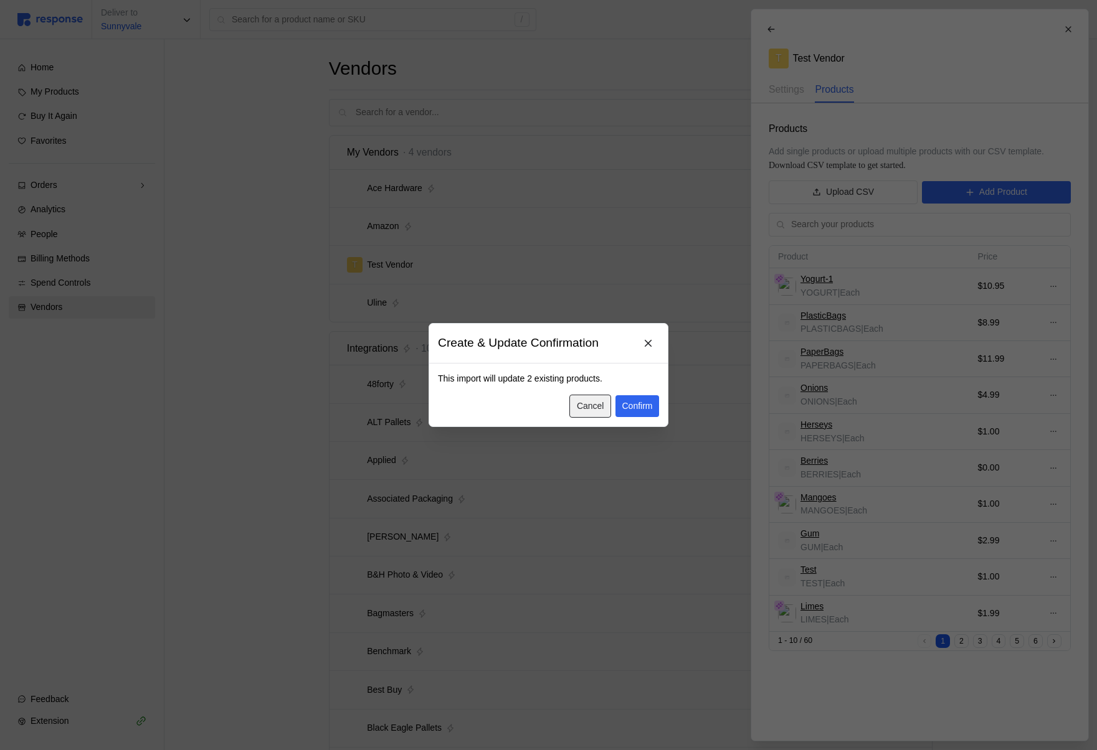
click at [597, 405] on p "Cancel" at bounding box center [590, 407] width 27 height 14
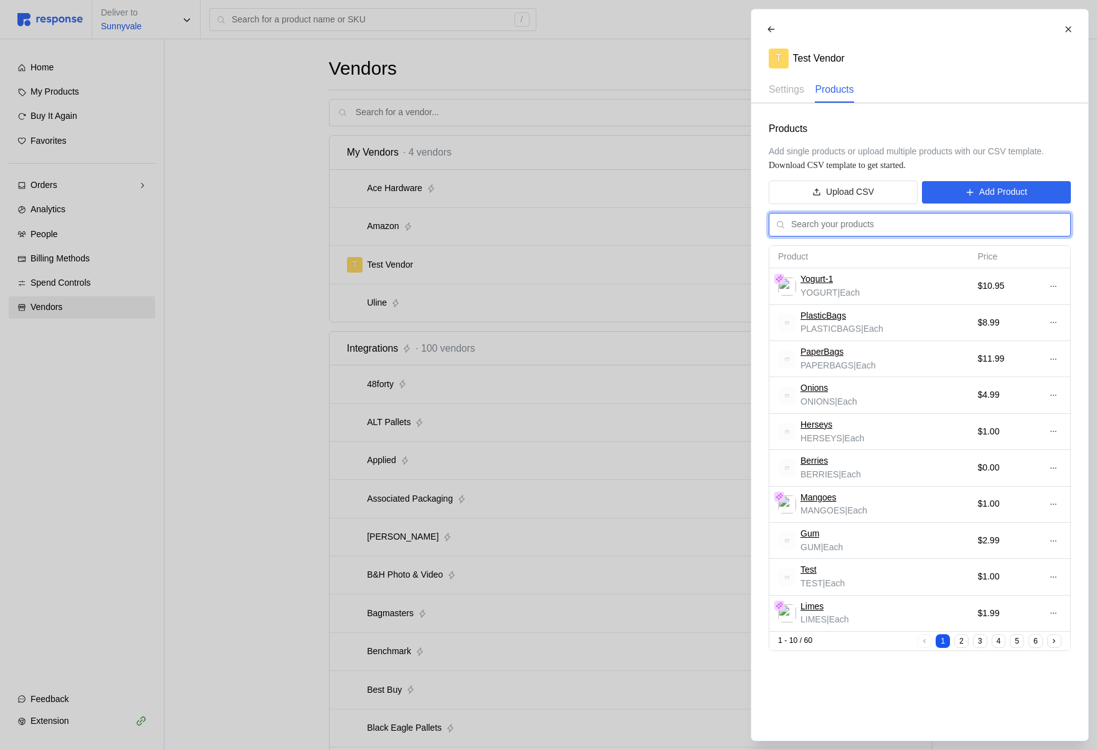
click at [825, 225] on input "text" at bounding box center [927, 225] width 272 height 22
type input "berries"
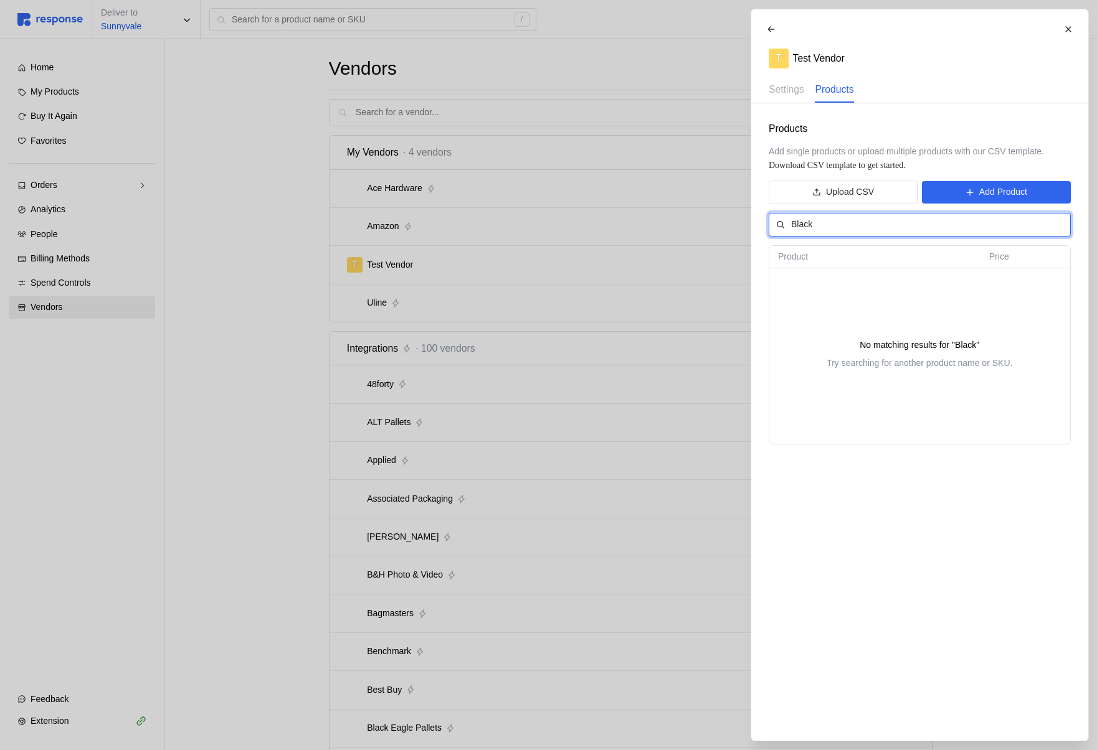
type input "Black"
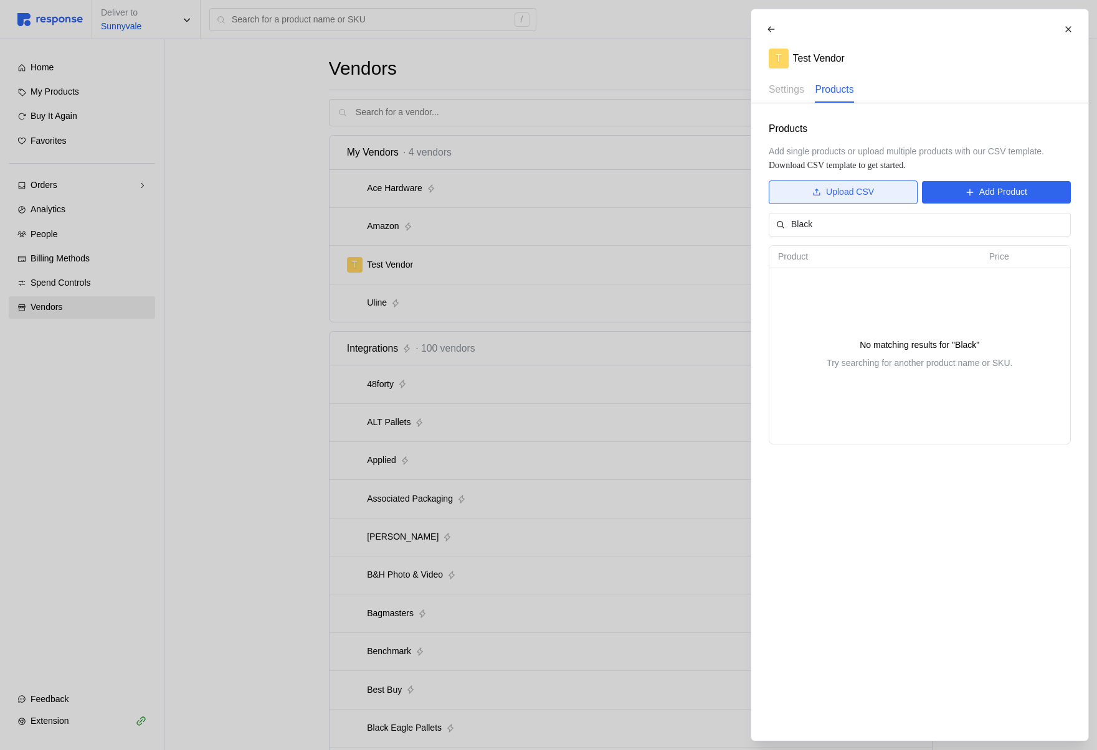
click at [830, 203] on button "Upload CSV" at bounding box center [843, 193] width 149 height 24
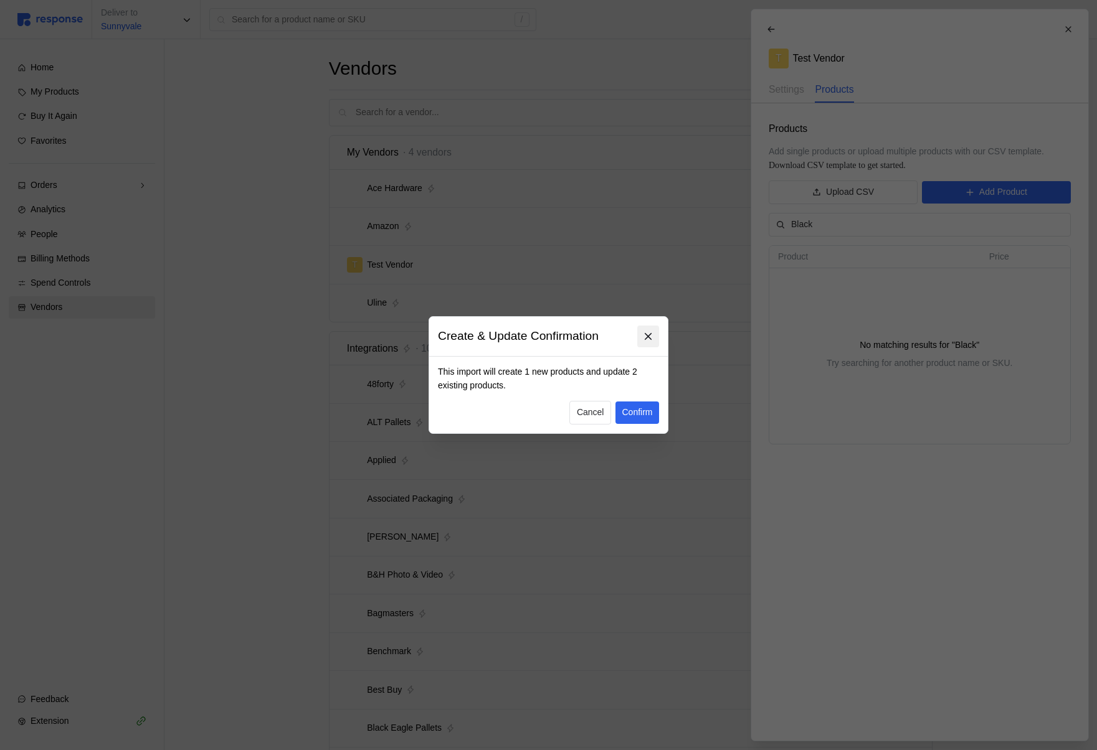
click at [650, 340] on icon at bounding box center [648, 336] width 11 height 11
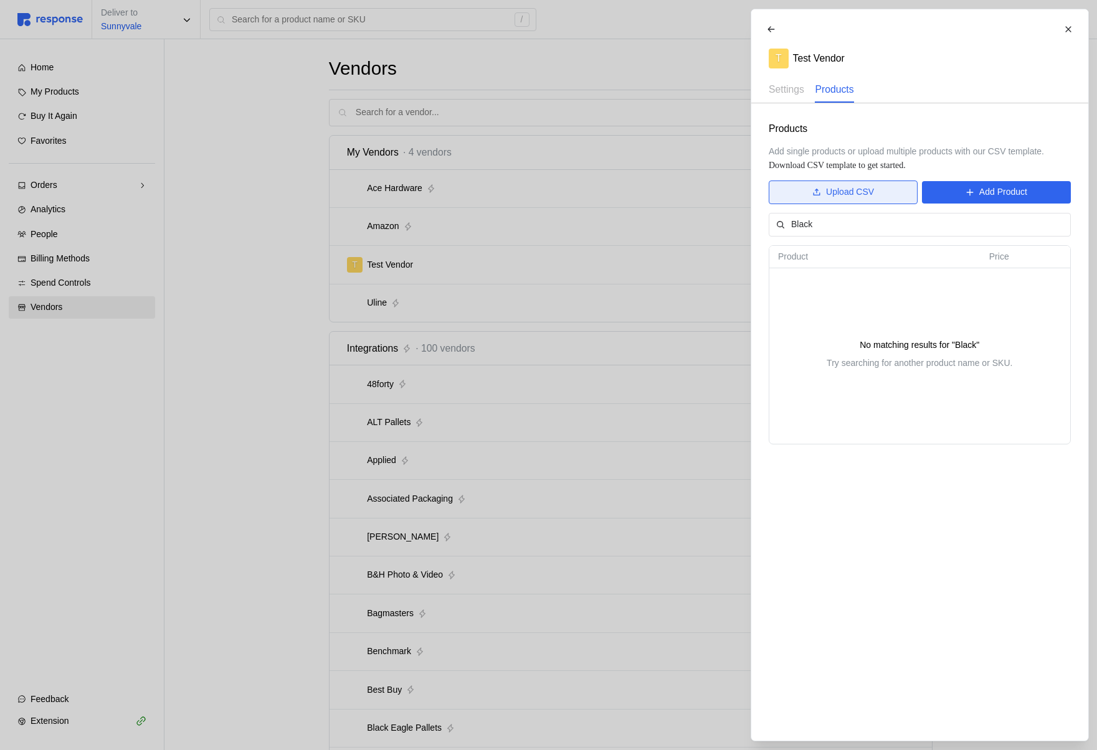
click at [840, 192] on p "Upload CSV" at bounding box center [850, 193] width 48 height 14
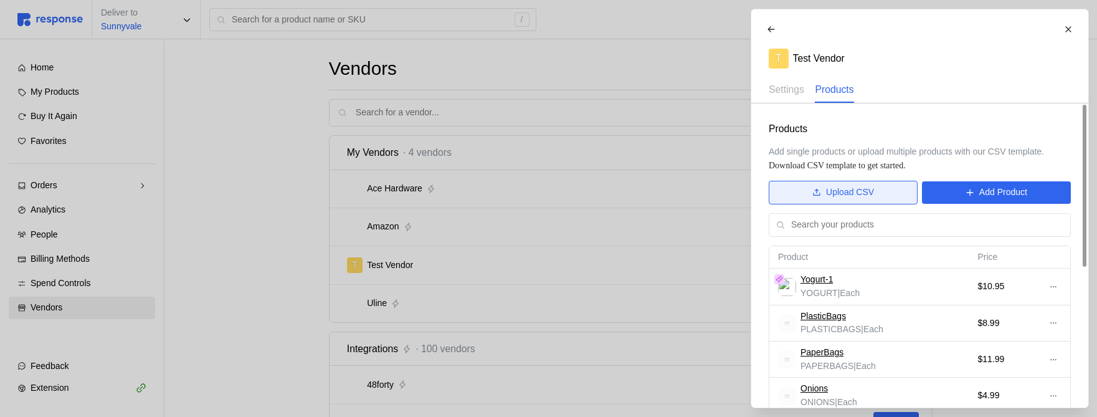
click at [826, 196] on p "Upload CSV" at bounding box center [850, 193] width 48 height 14
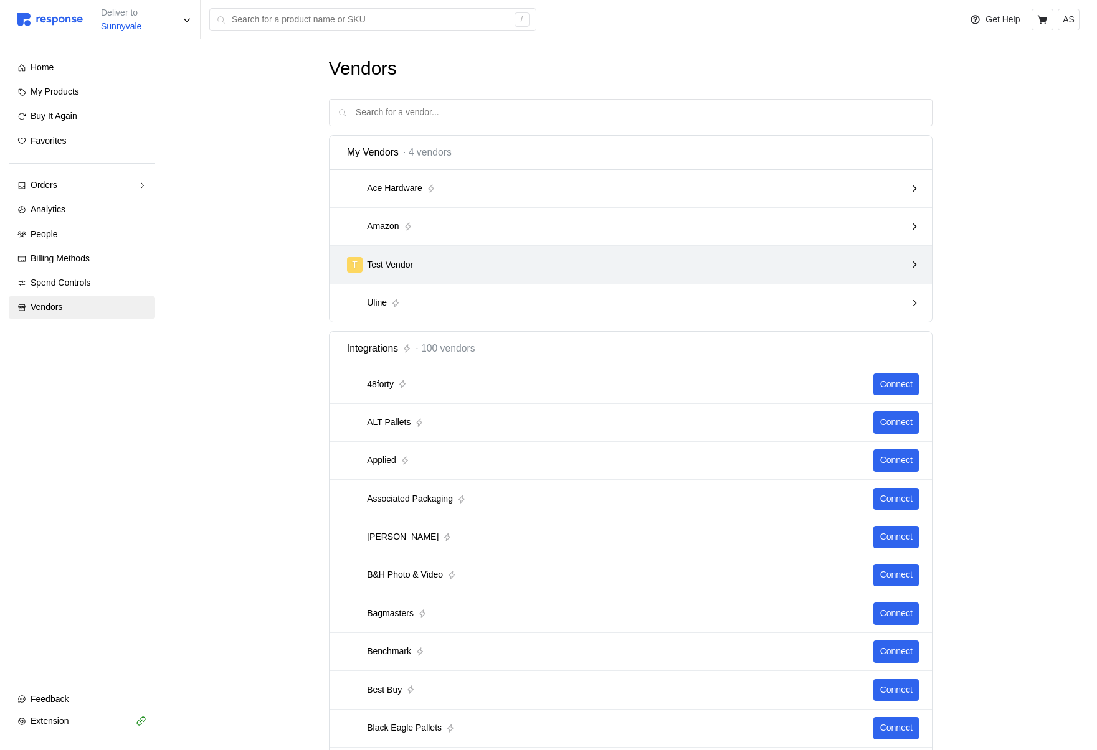
click at [847, 278] on div "T Test Vendor" at bounding box center [630, 265] width 603 height 38
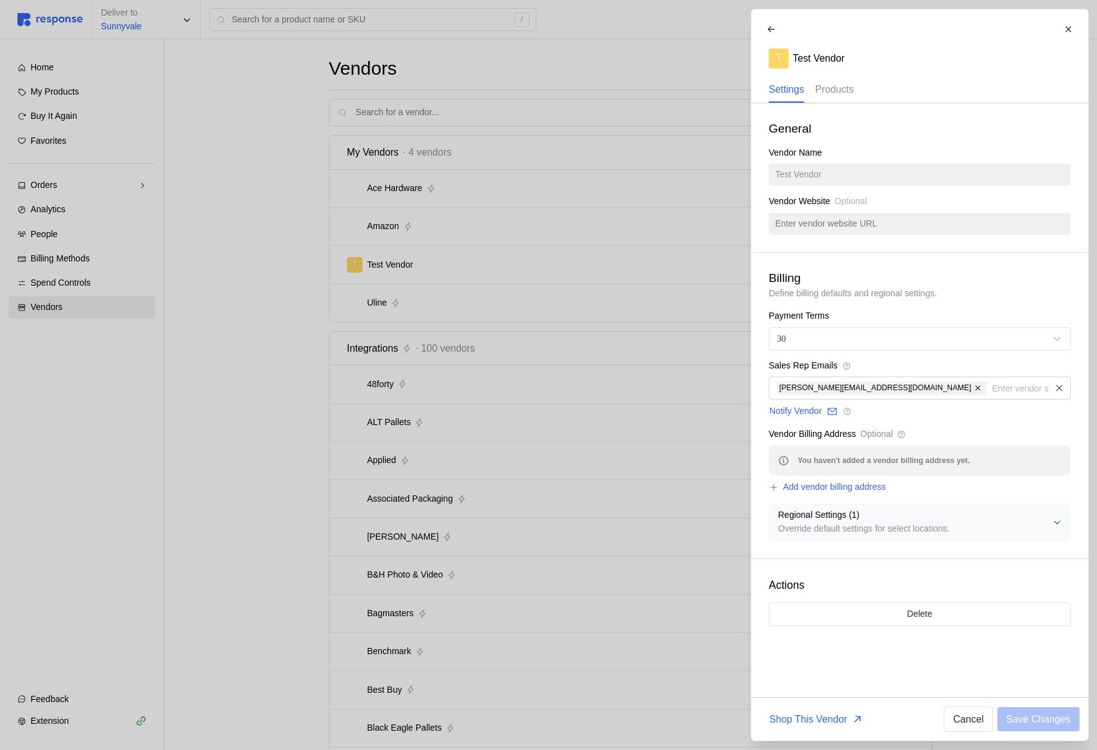
click at [835, 95] on p "Products" at bounding box center [834, 90] width 39 height 16
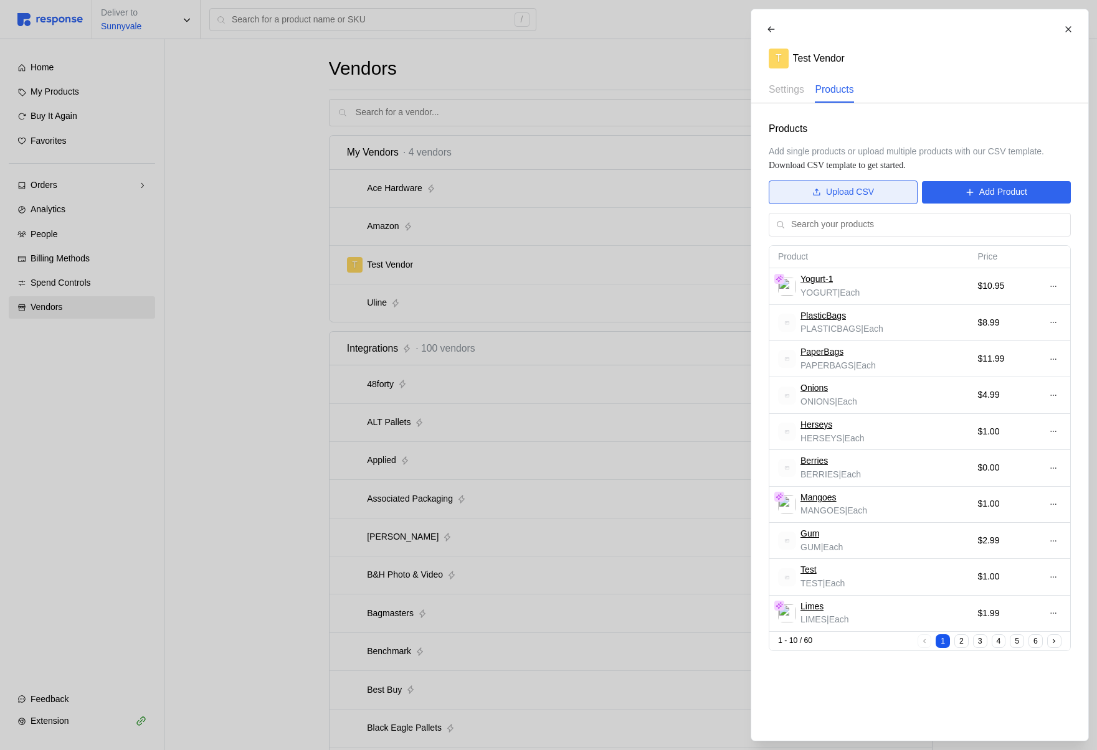
click at [835, 194] on p "Upload CSV" at bounding box center [850, 193] width 48 height 14
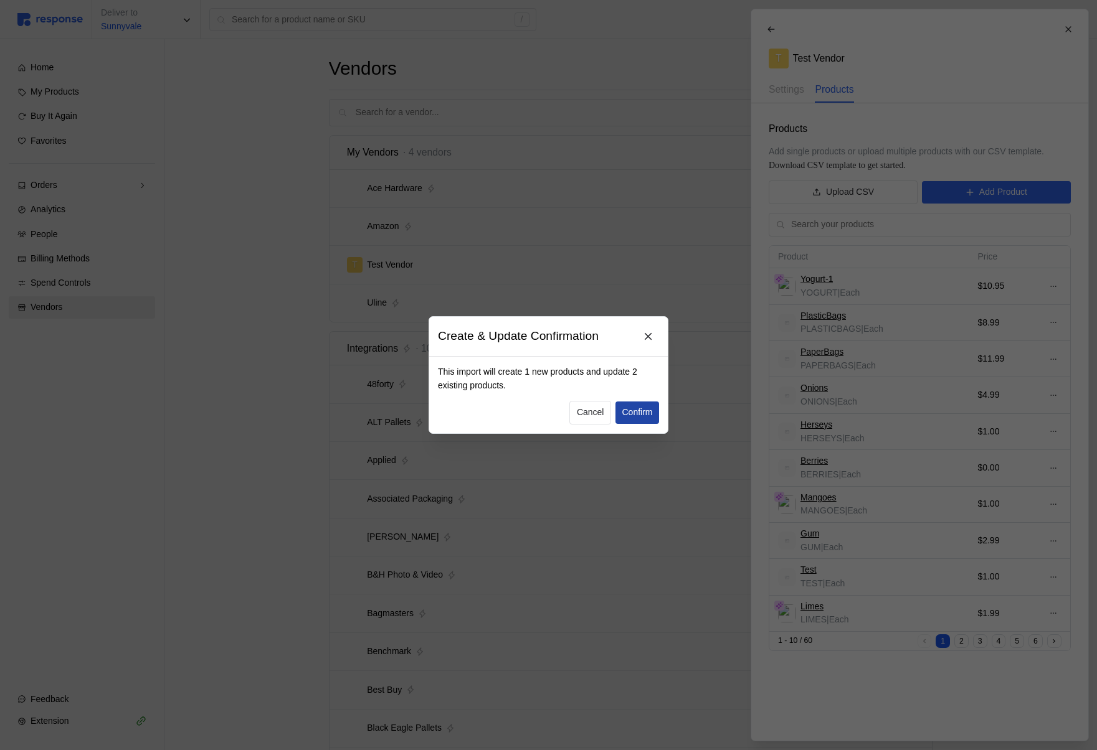
click at [634, 390] on p "Confirm" at bounding box center [637, 413] width 31 height 14
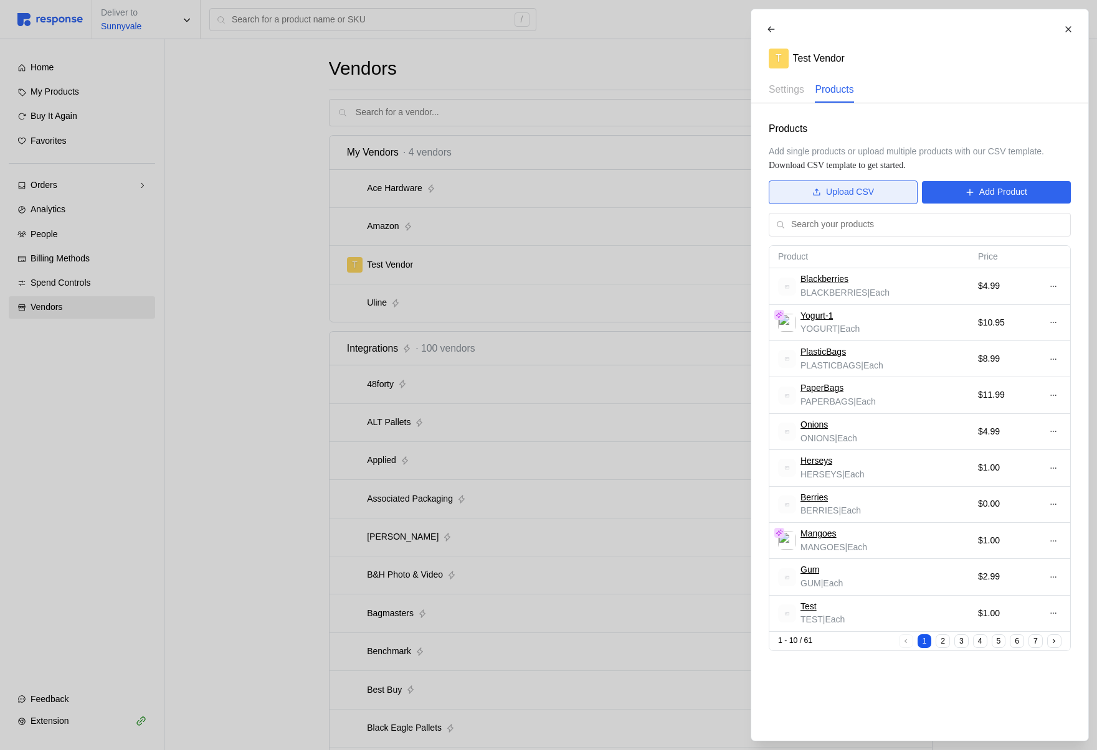
click at [874, 184] on button "Upload CSV" at bounding box center [843, 193] width 149 height 24
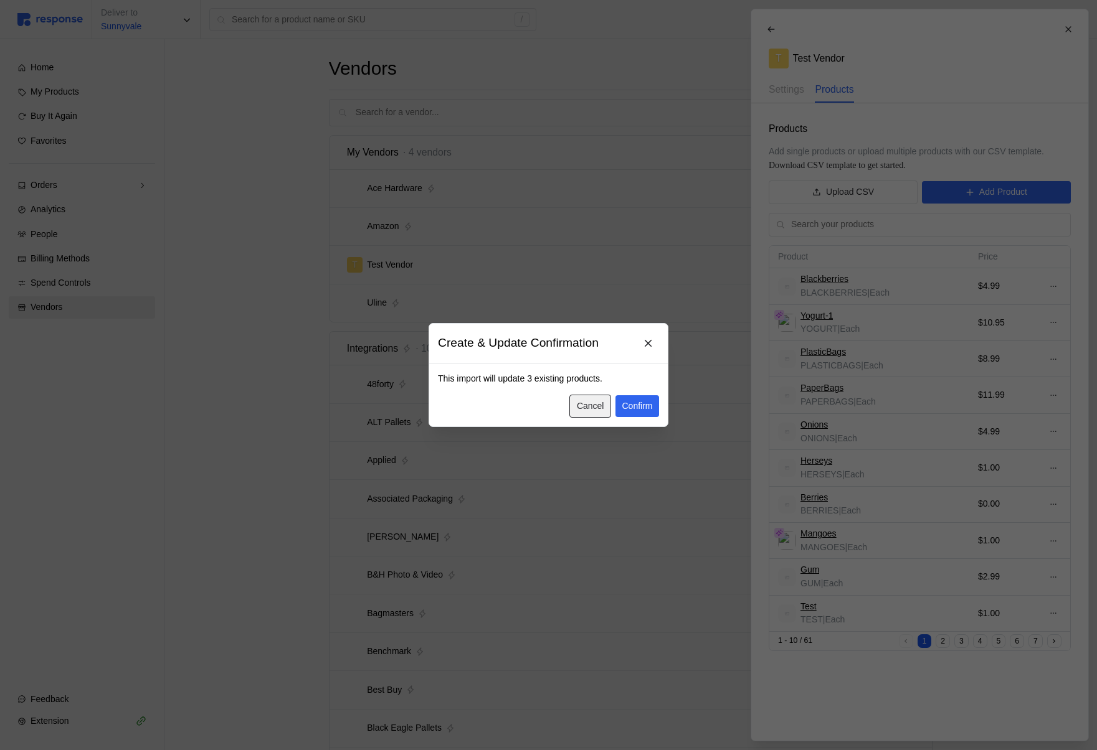
click at [589, 390] on p "Cancel" at bounding box center [590, 407] width 27 height 14
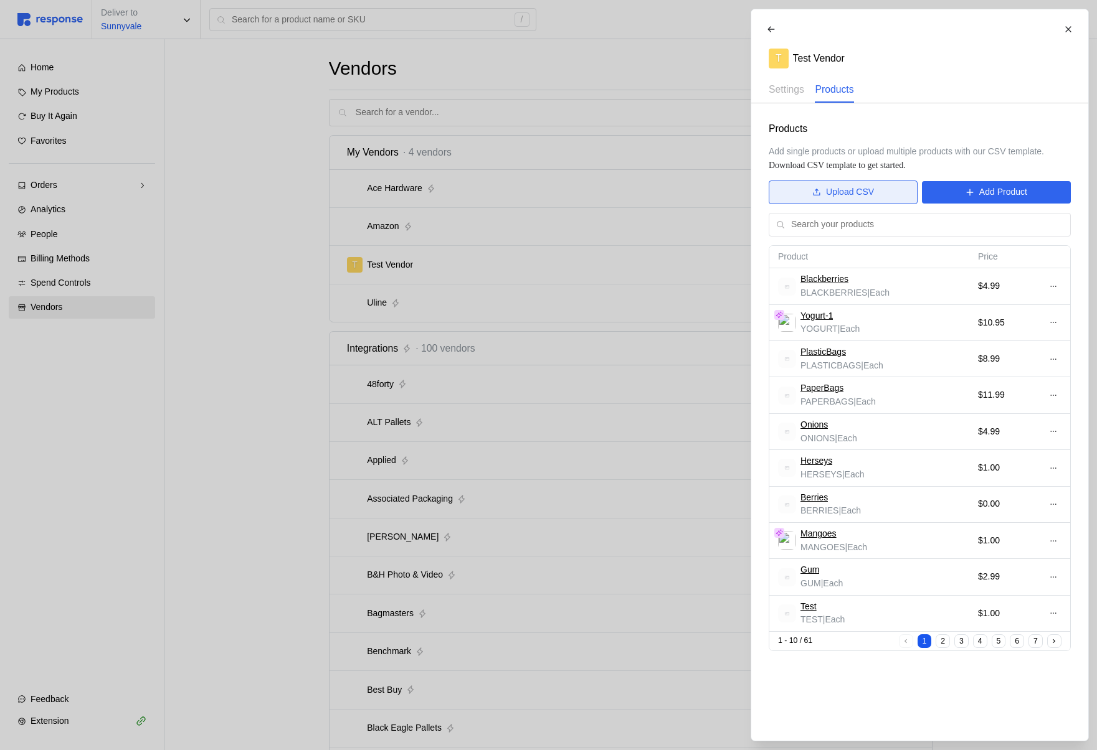
click at [849, 197] on p "Upload CSV" at bounding box center [850, 193] width 48 height 14
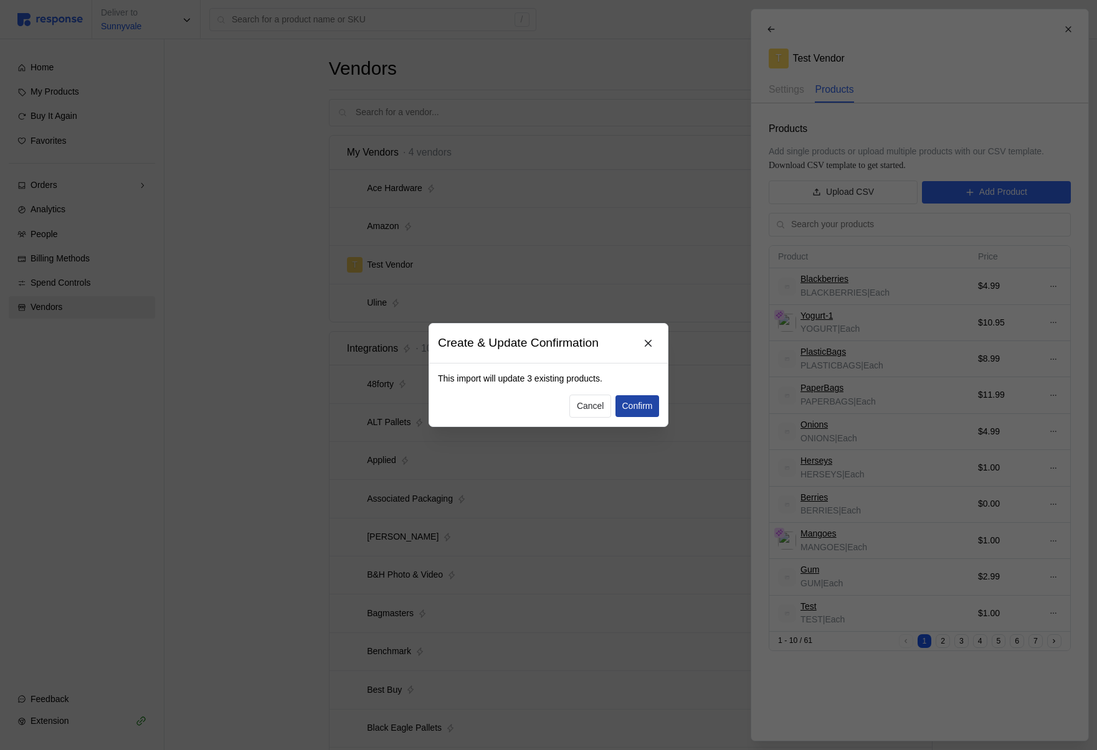
click at [640, 390] on button "Confirm" at bounding box center [637, 406] width 44 height 22
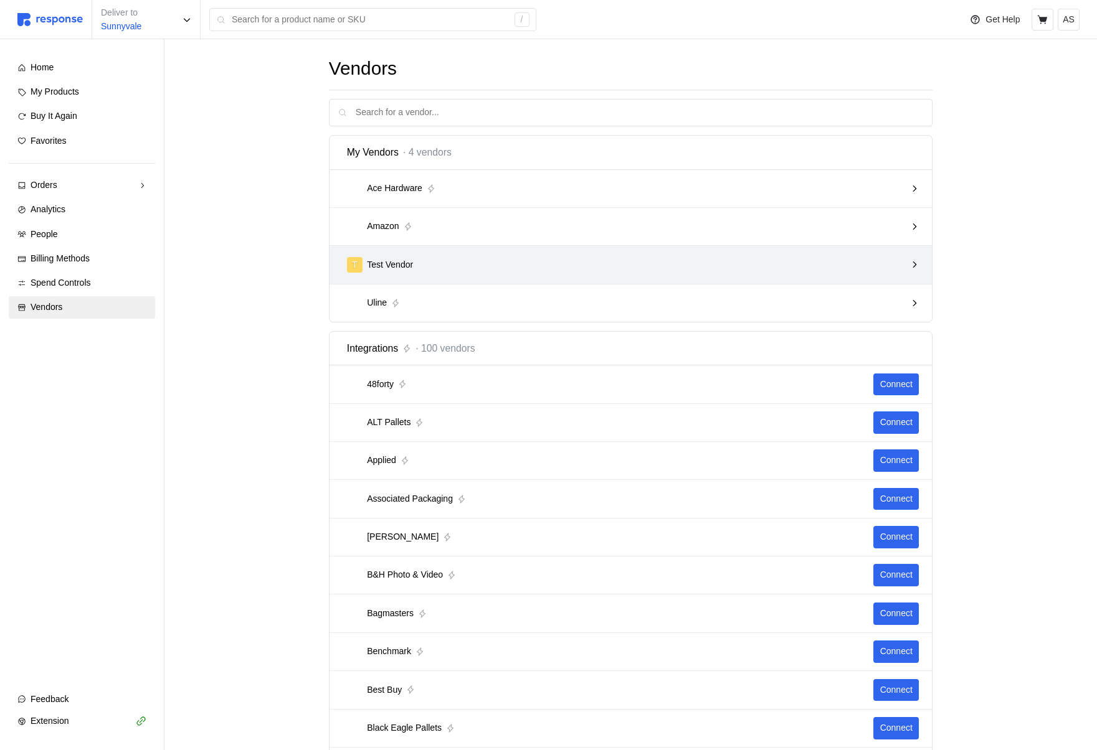
click at [716, 253] on div "T Test Vendor" at bounding box center [627, 265] width 568 height 24
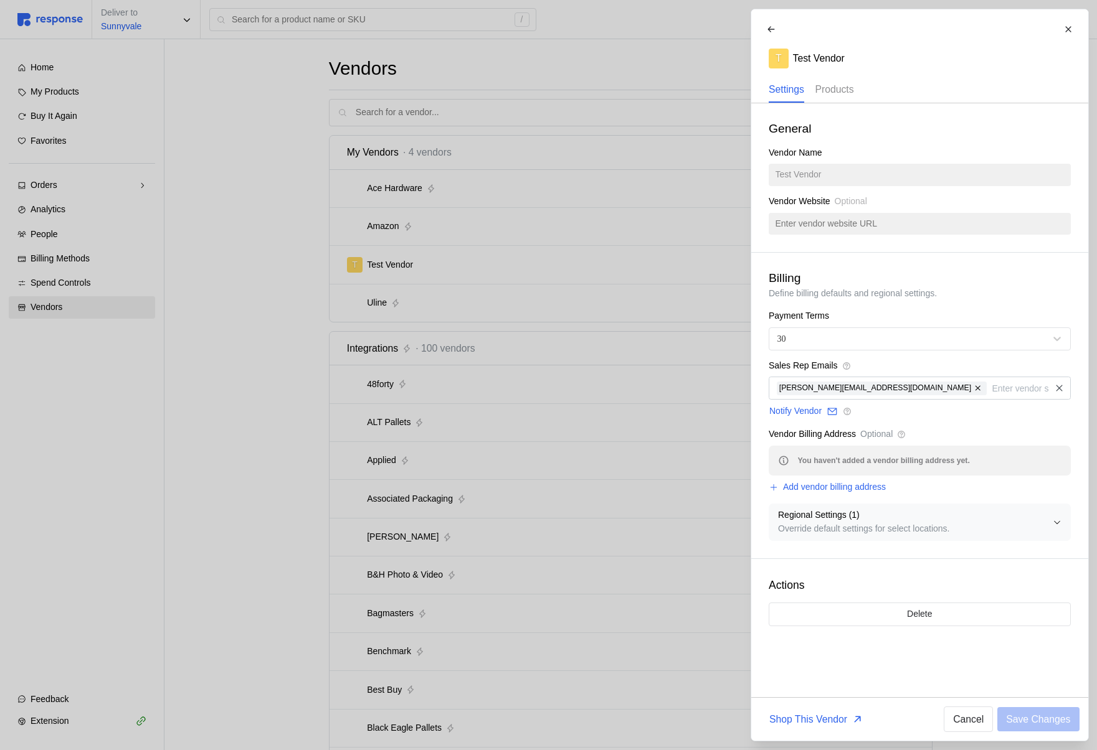
click at [837, 82] on p "Products" at bounding box center [834, 90] width 39 height 16
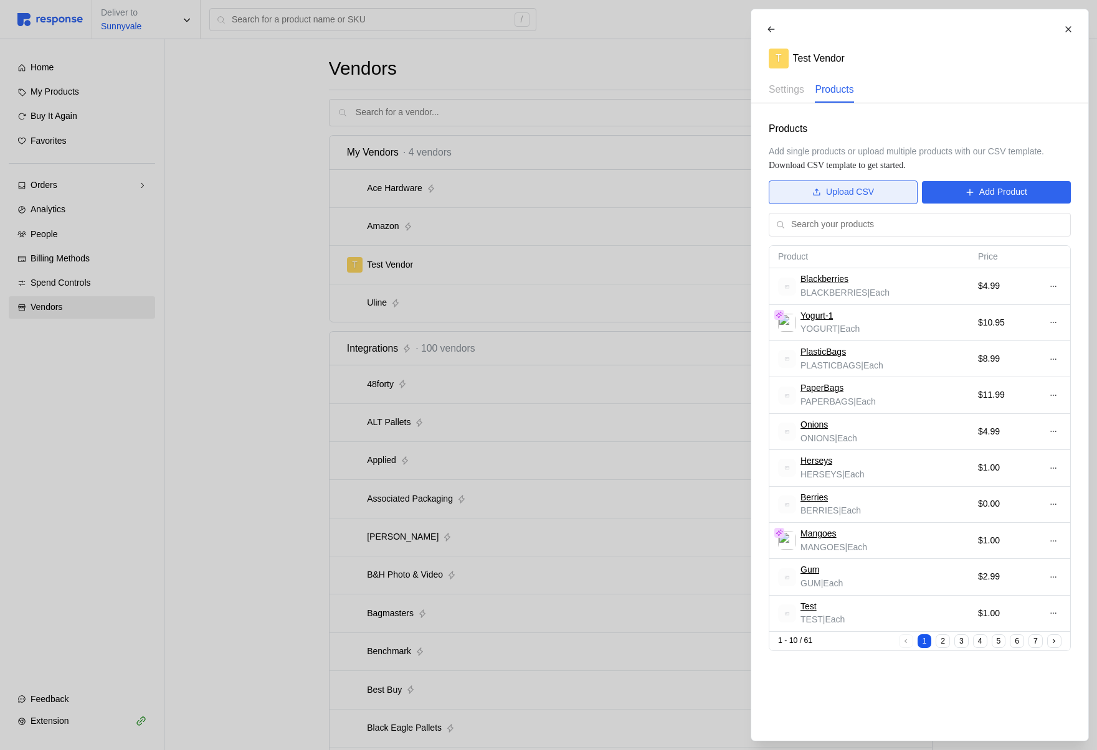
click at [813, 198] on button "Upload CSV" at bounding box center [843, 193] width 149 height 24
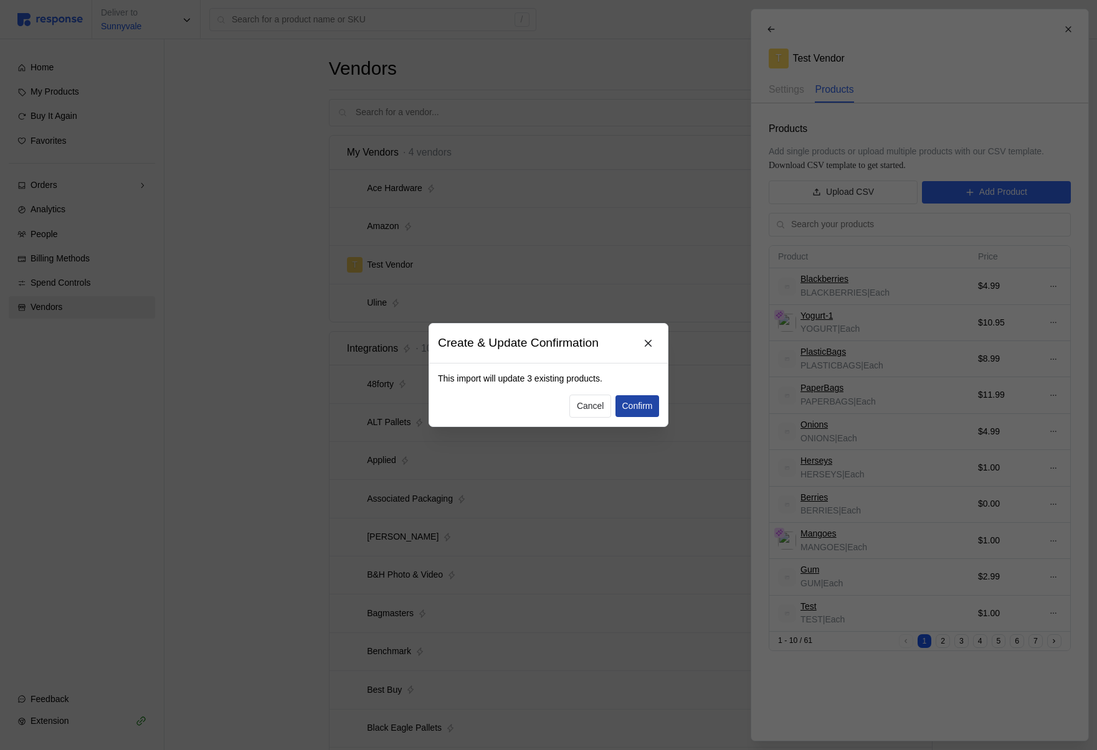
click at [643, 407] on p "Confirm" at bounding box center [637, 407] width 31 height 14
